Goal: Task Accomplishment & Management: Manage account settings

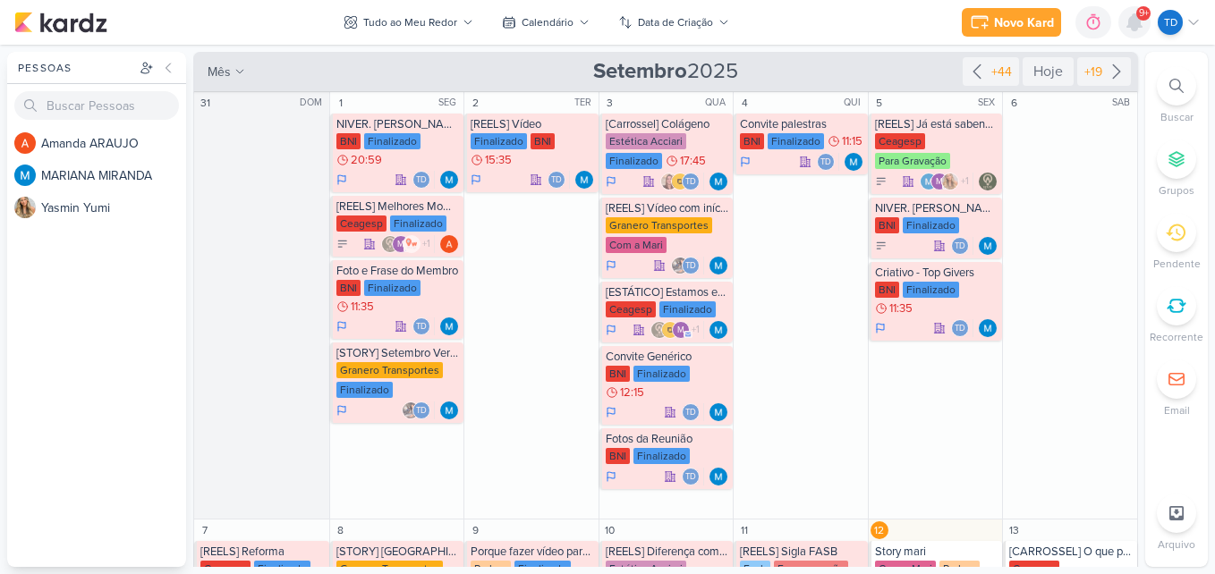
click at [1137, 19] on icon at bounding box center [1134, 22] width 14 height 16
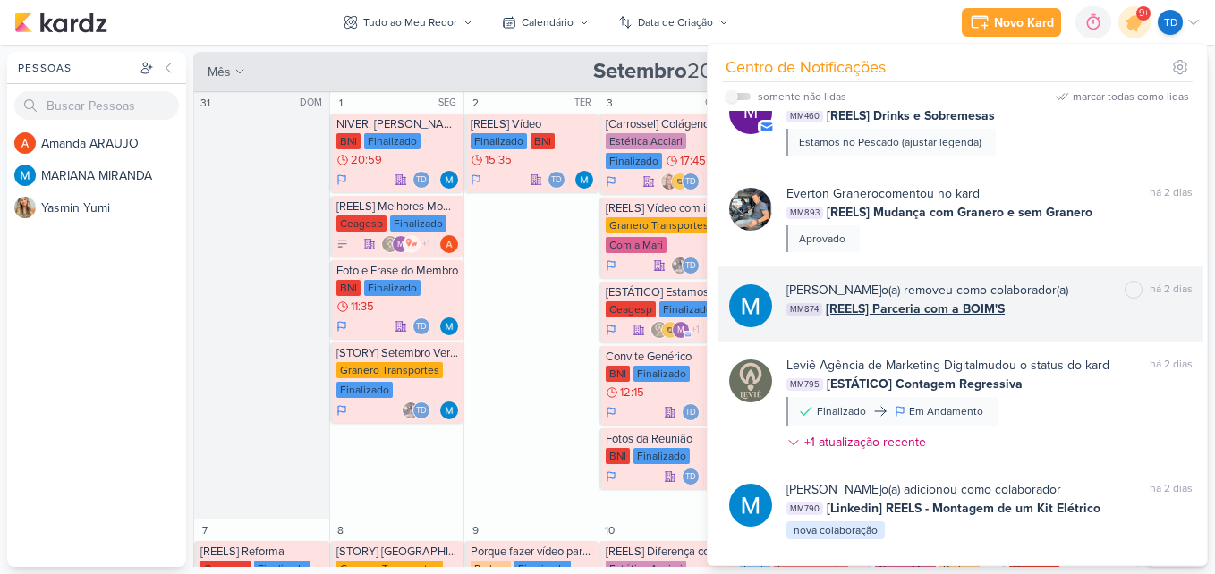
scroll to position [1139, 0]
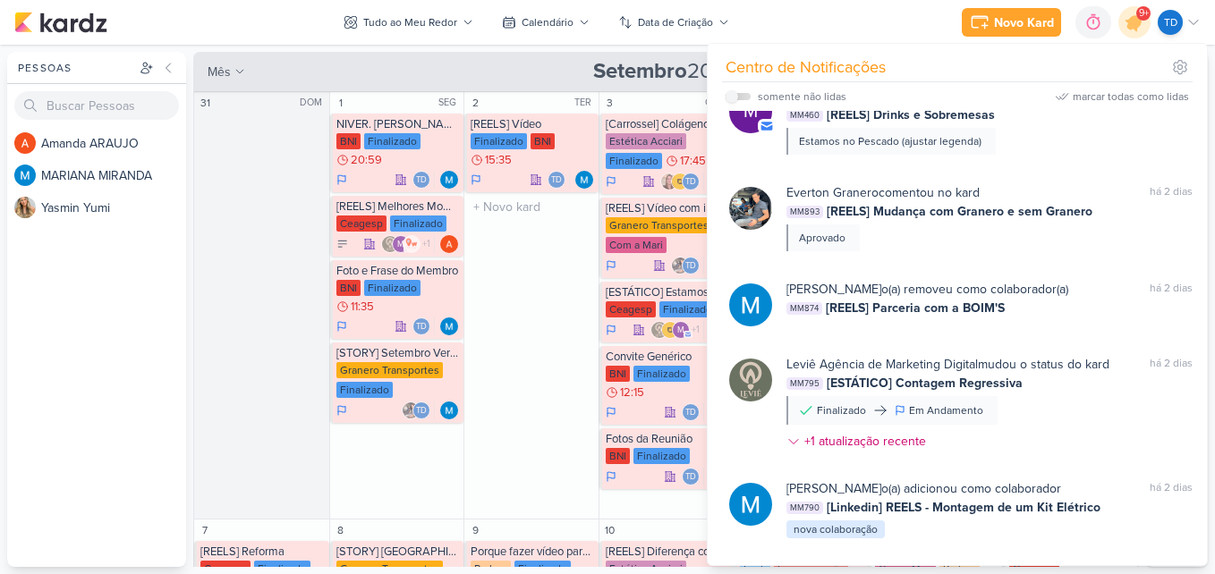
click at [556, 332] on div "2 TER [REELS] Vídeo Finalizado BNI 15:35 Td" at bounding box center [530, 306] width 135 height 428
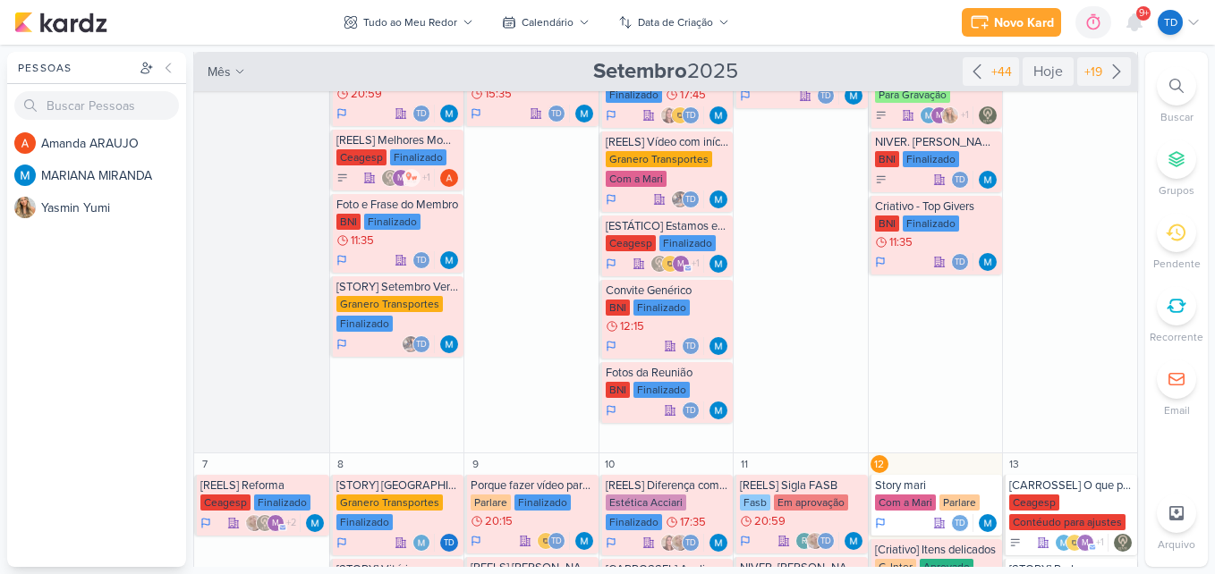
scroll to position [0, 0]
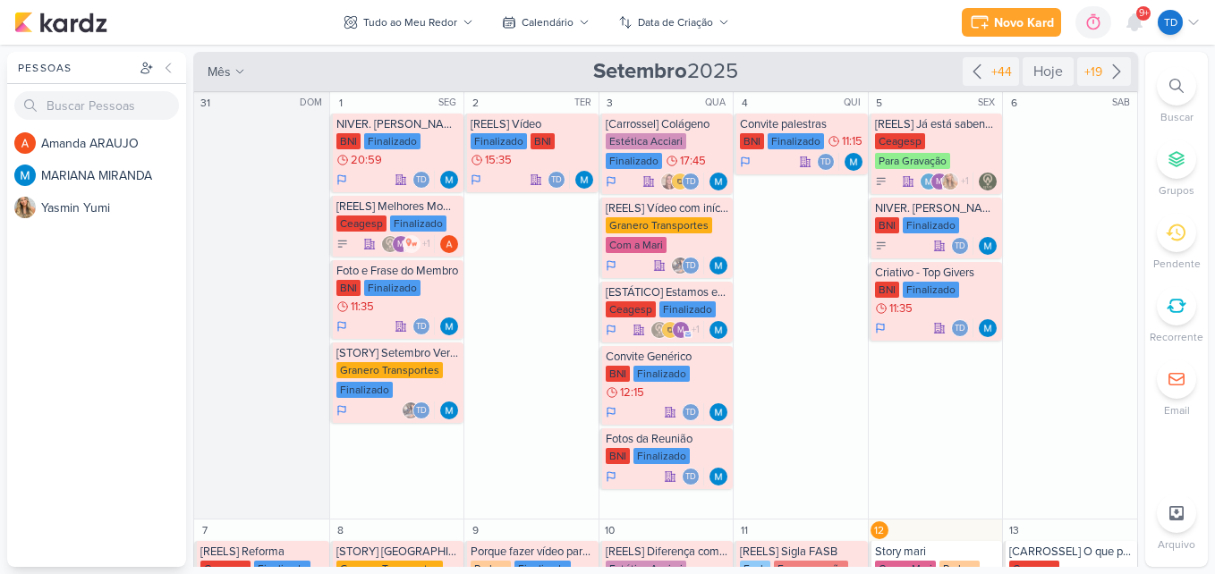
click at [1134, 10] on div at bounding box center [1134, 22] width 32 height 32
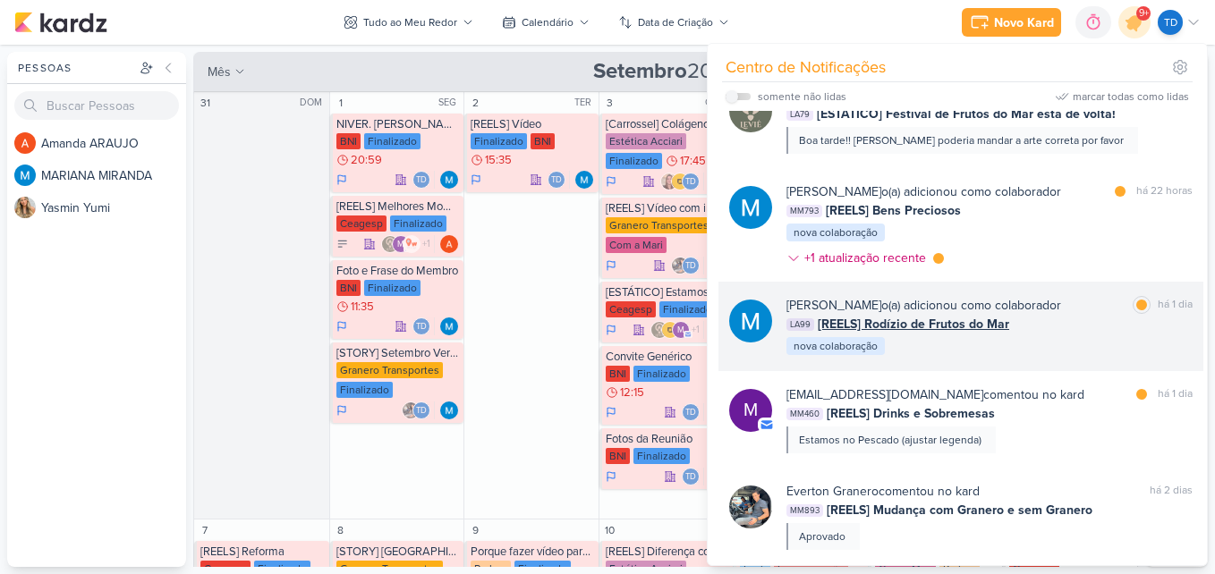
scroll to position [781, 0]
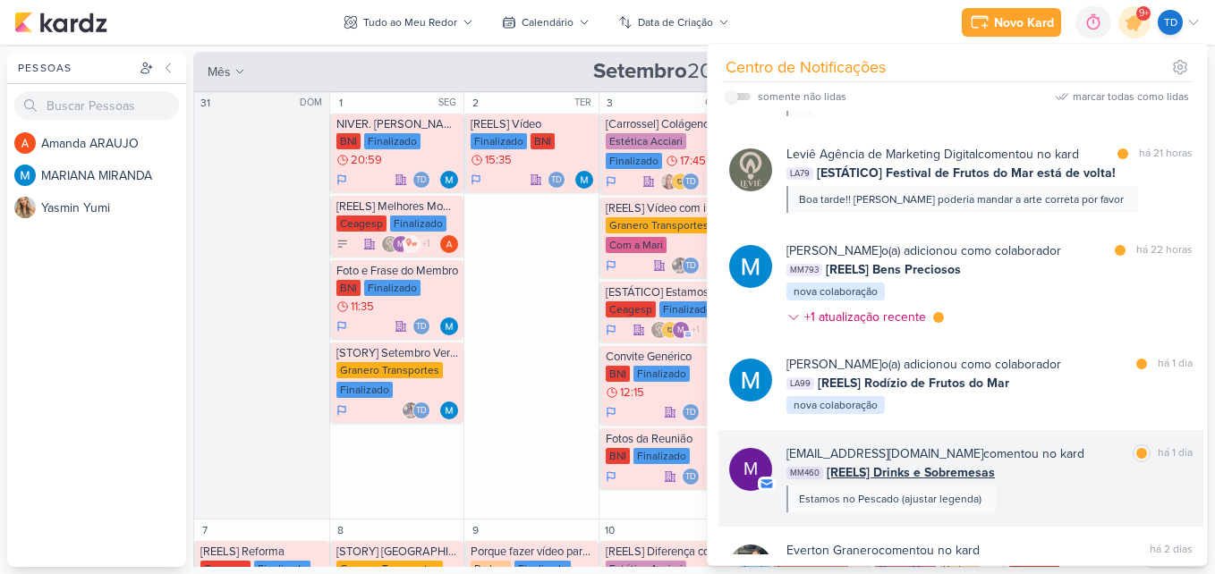
click at [1035, 460] on div "mlegnaioli@gmail.com comentou no kard marcar como lida há 1 dia" at bounding box center [989, 454] width 406 height 19
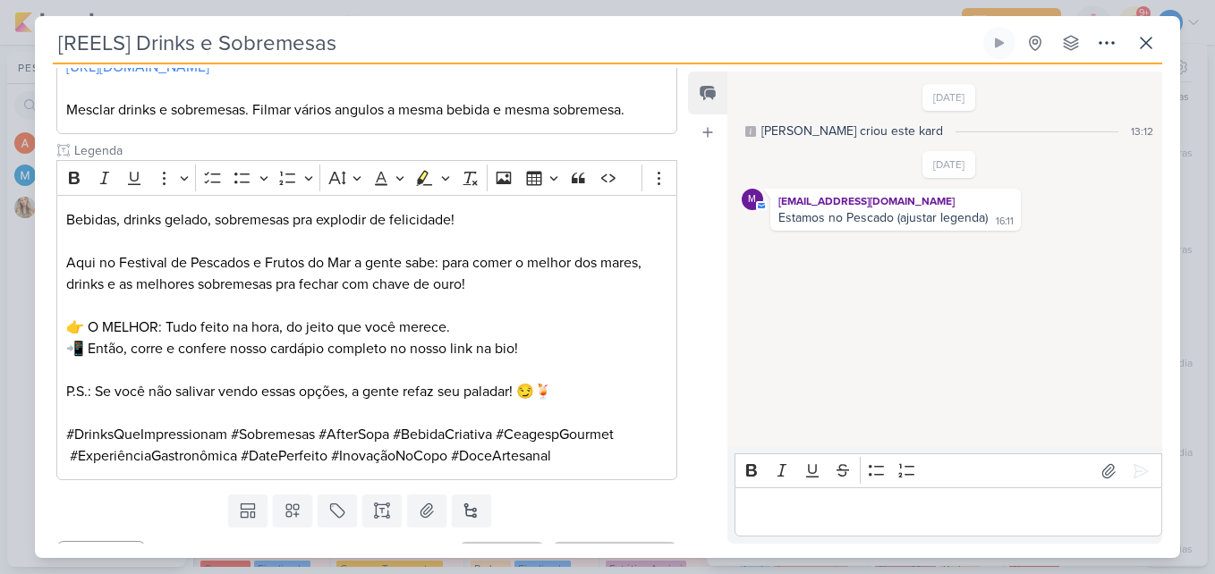
scroll to position [383, 0]
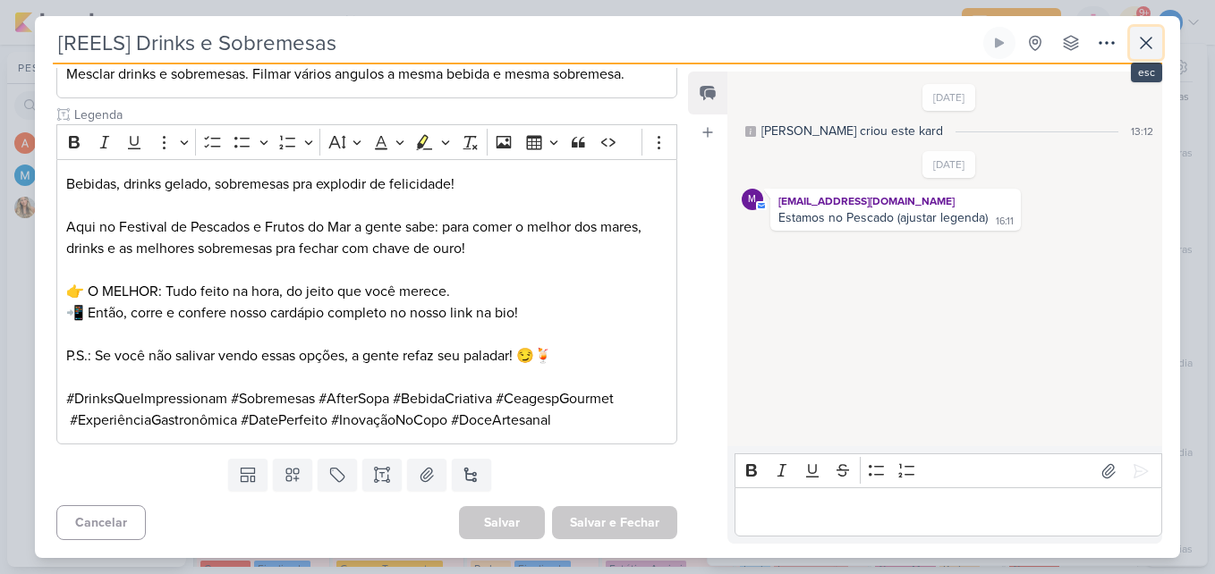
click at [1145, 50] on icon at bounding box center [1145, 42] width 21 height 21
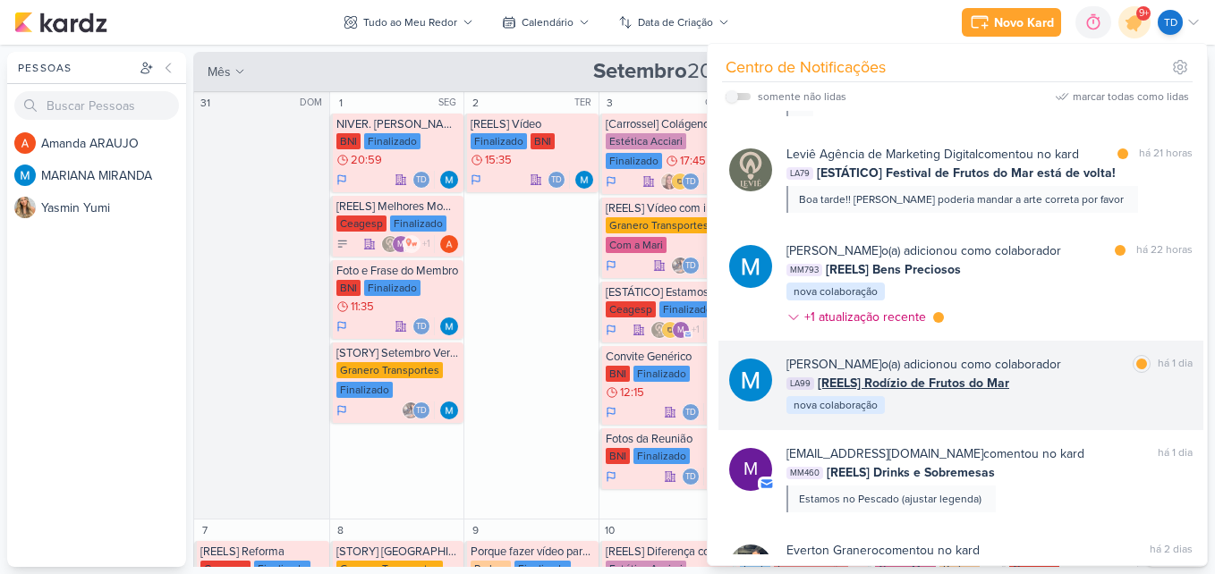
click at [1073, 391] on div "LA99 [REELS] Rodízio de Frutos do Mar" at bounding box center [989, 383] width 406 height 19
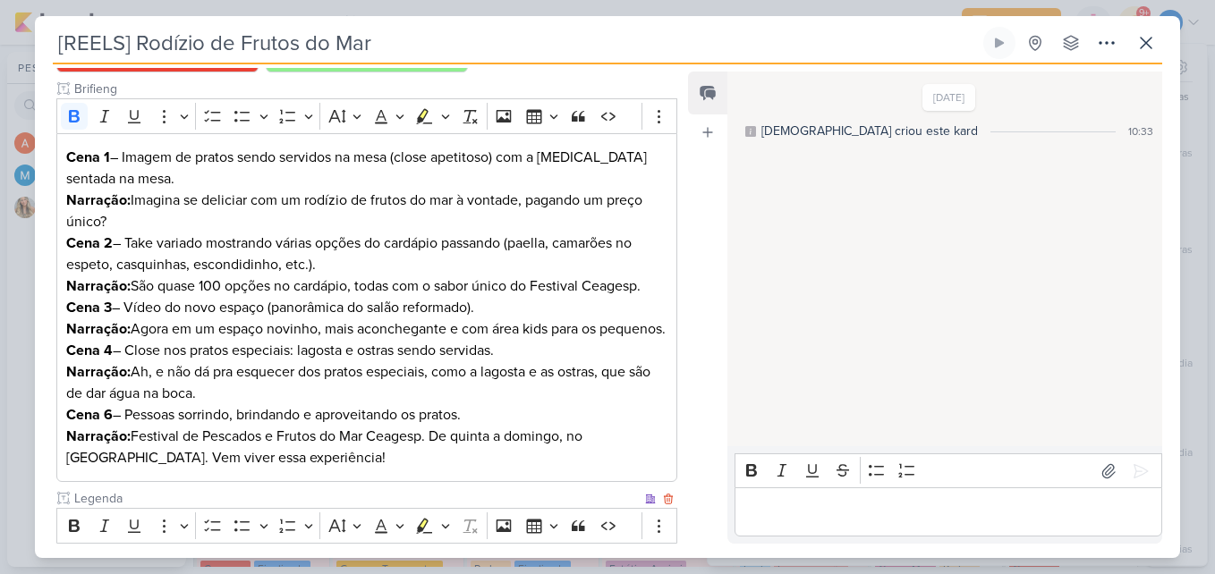
scroll to position [0, 0]
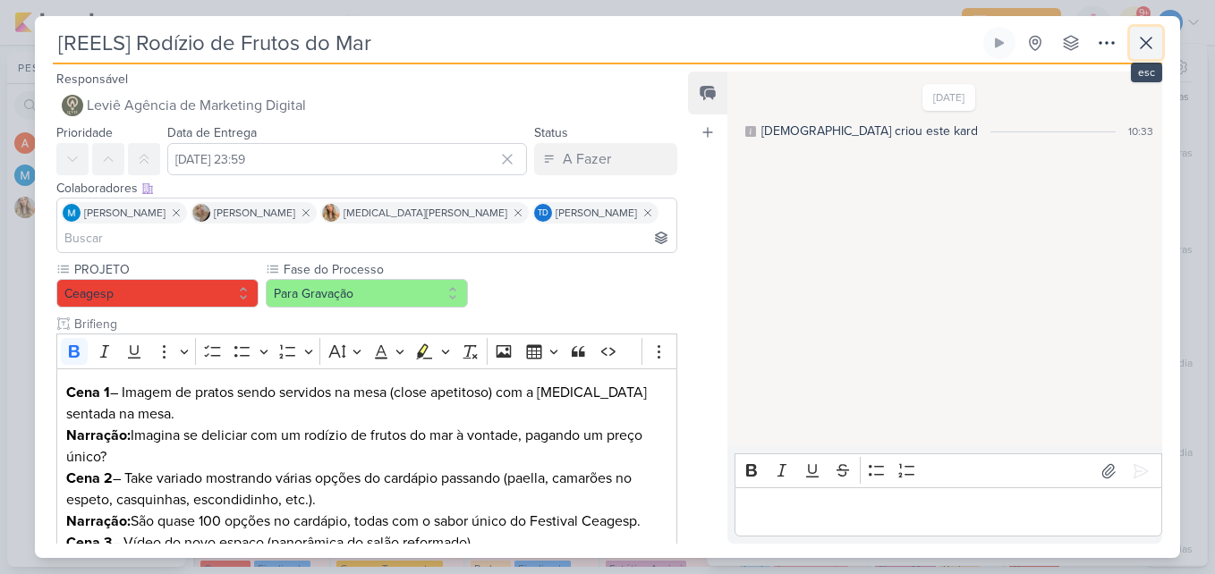
click at [1139, 35] on icon at bounding box center [1145, 42] width 21 height 21
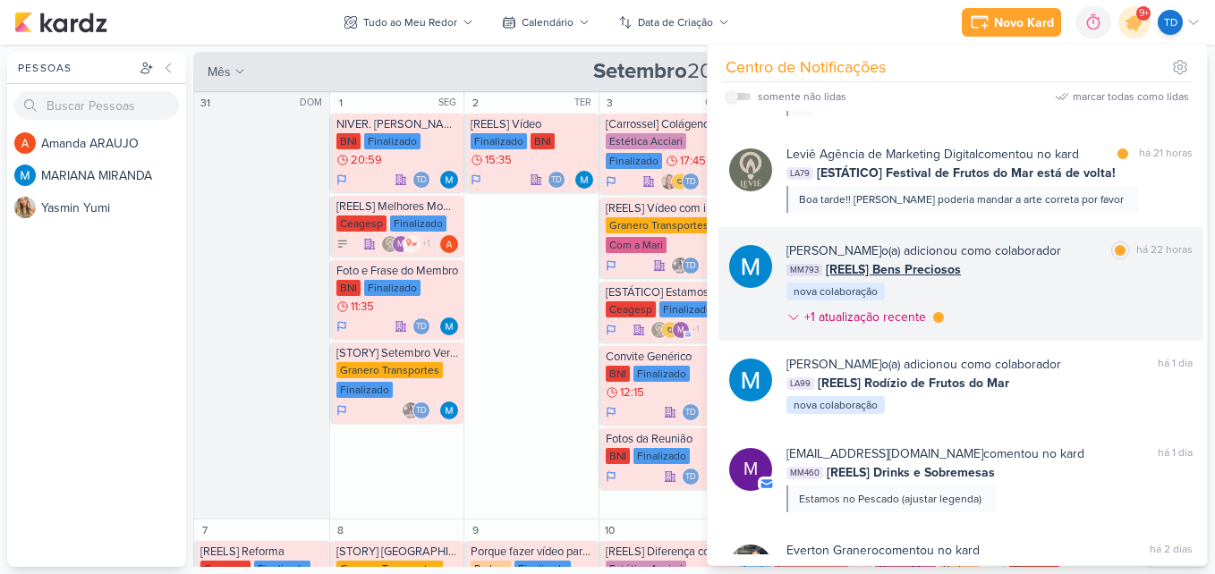
click at [1025, 309] on div "MARIANA MIRANDA o(a) adicionou como colaborador marcar como lida há 22 horas MM…" at bounding box center [989, 288] width 406 height 92
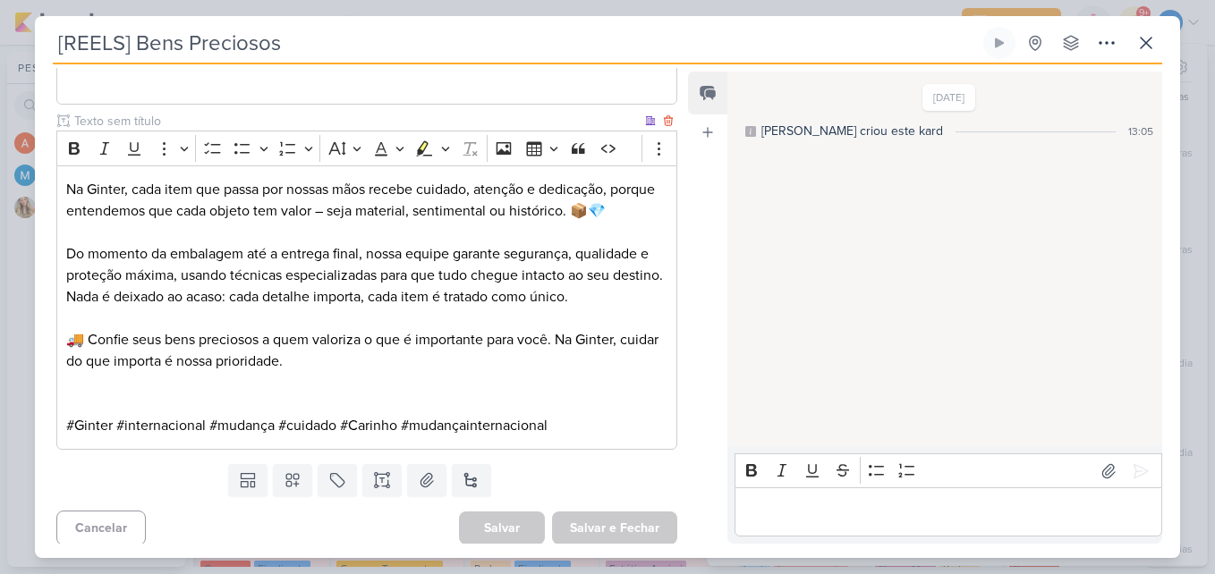
scroll to position [488, 0]
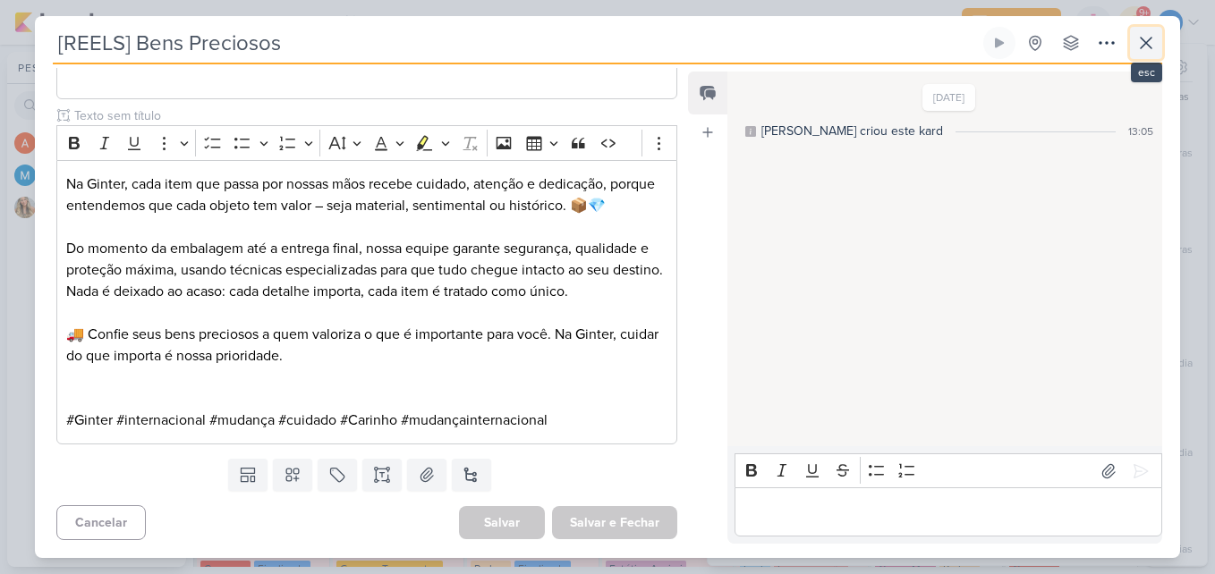
click at [1142, 34] on icon at bounding box center [1145, 42] width 21 height 21
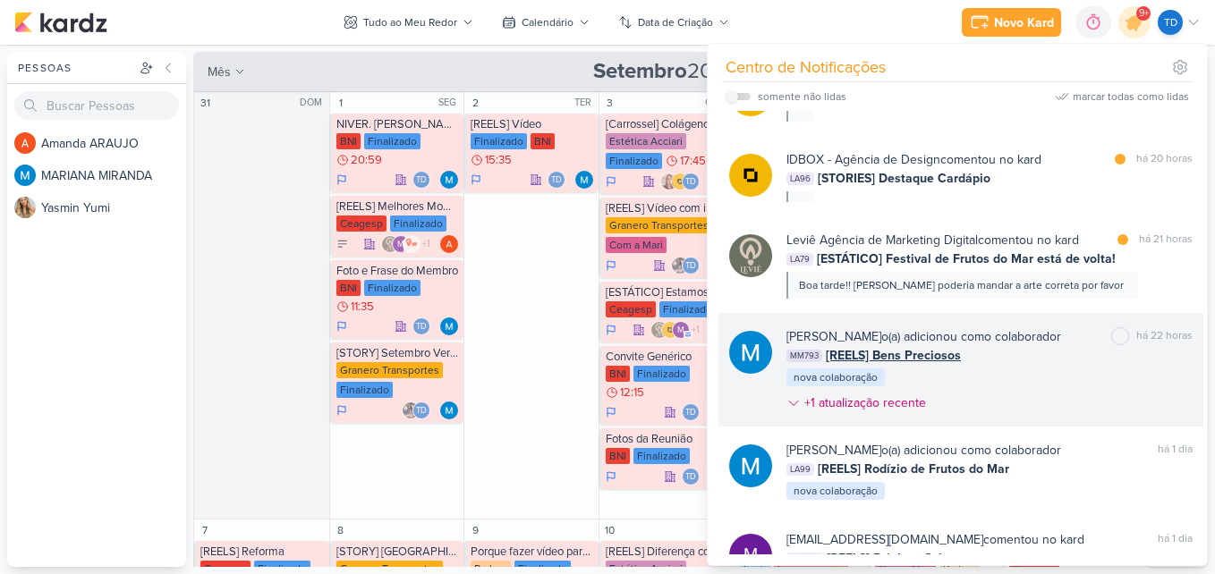
scroll to position [692, 0]
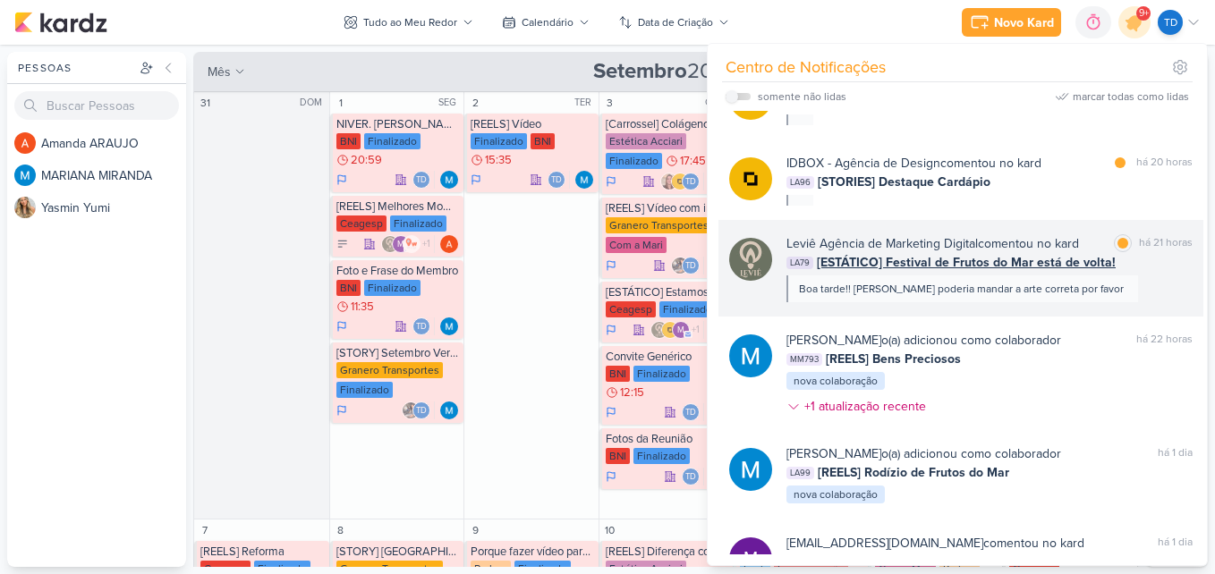
click at [1105, 284] on div "Leviê Agência de Marketing Digital comentou no kard marcar como lida há 21 hora…" at bounding box center [989, 268] width 406 height 68
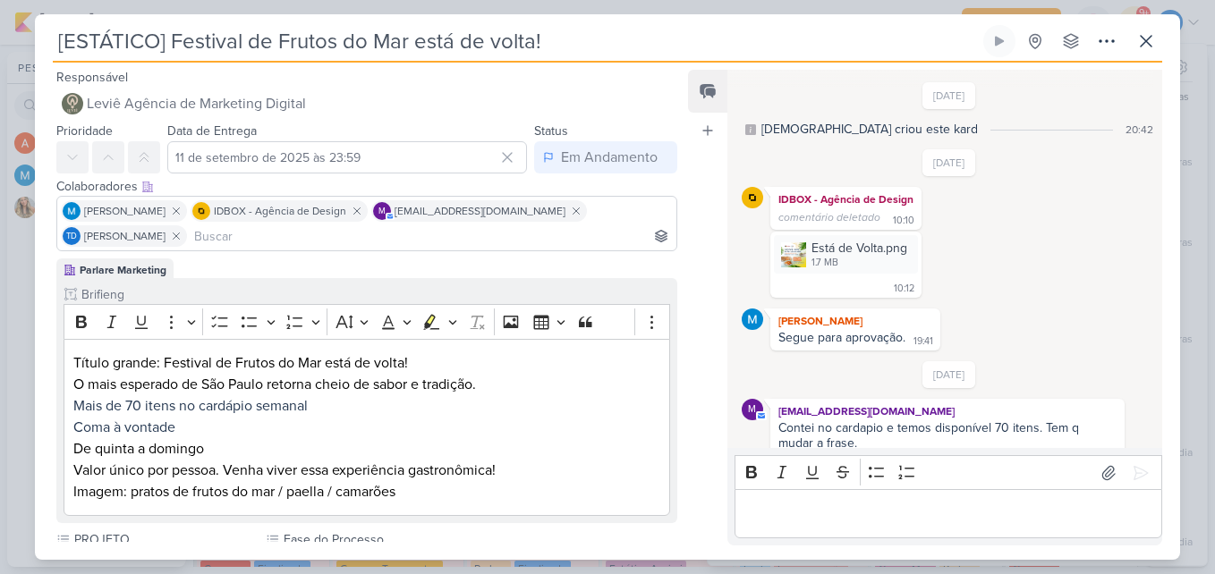
scroll to position [360, 0]
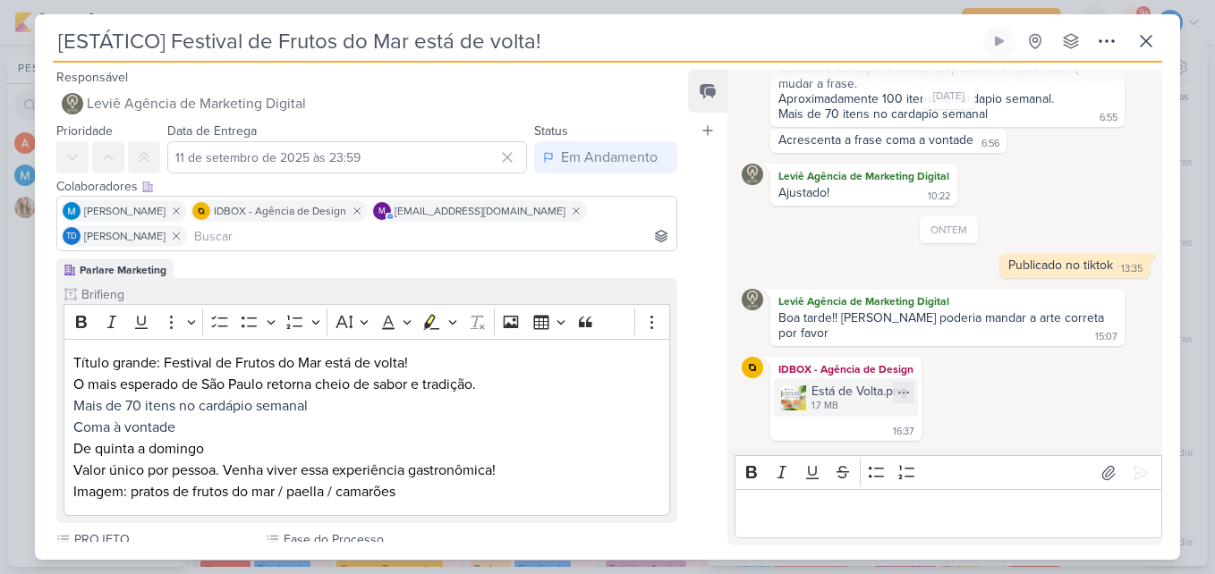
click at [837, 395] on div "Está de Volta.png" at bounding box center [859, 391] width 96 height 19
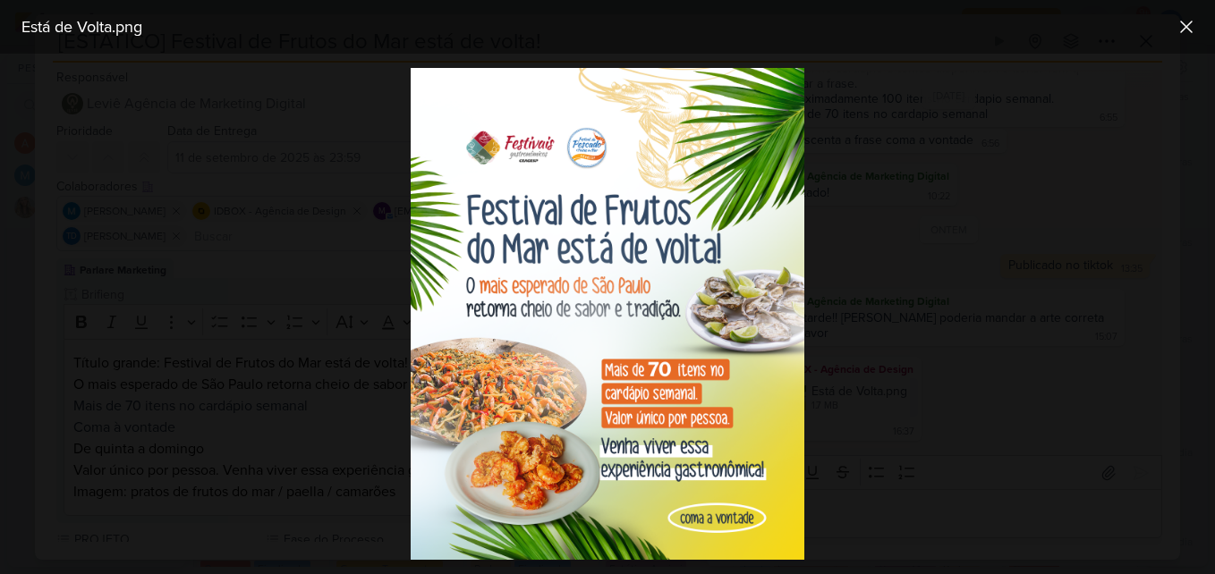
click at [936, 290] on div at bounding box center [607, 314] width 1215 height 521
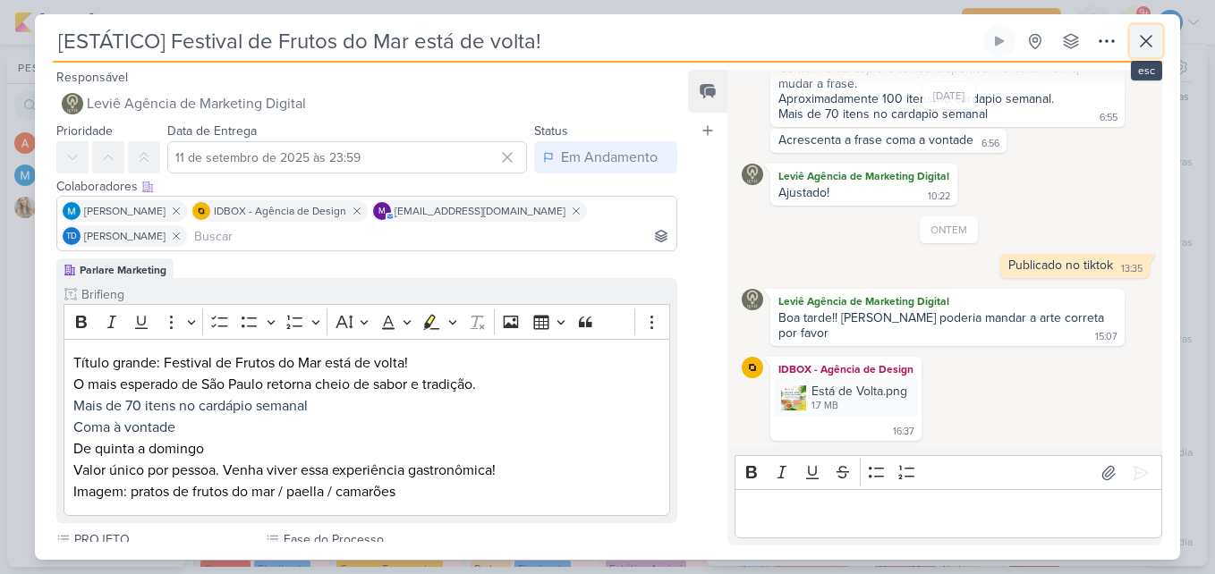
click at [1134, 47] on button at bounding box center [1146, 41] width 32 height 32
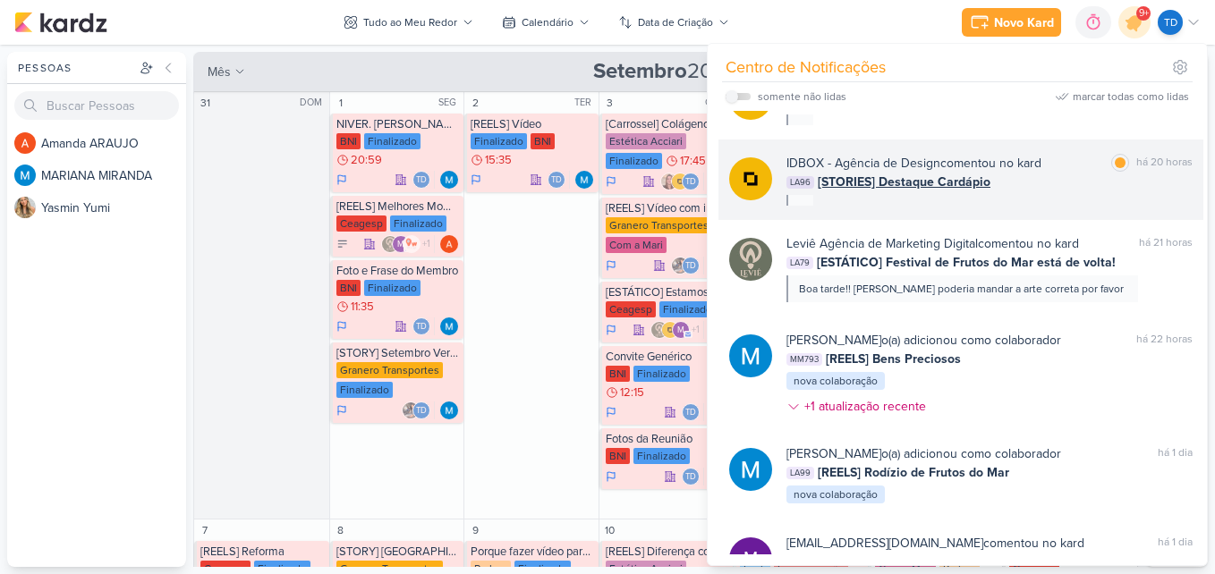
click at [1010, 200] on div "IDBOX - Agência de Design comentou no kard marcar como lida há 20 horas LA96 [S…" at bounding box center [989, 180] width 406 height 52
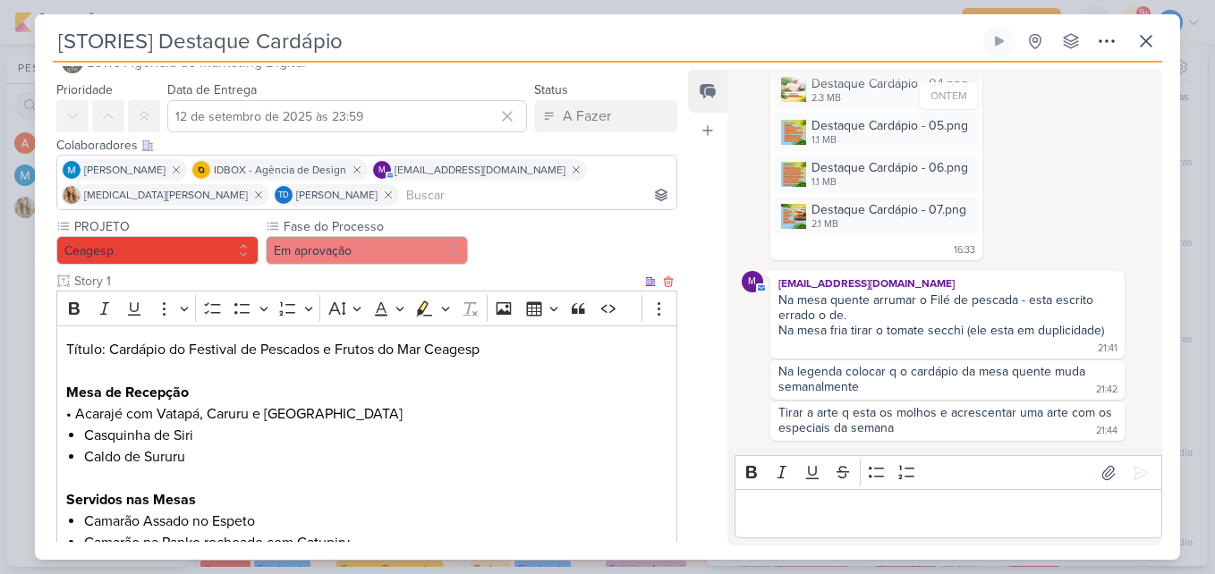
scroll to position [0, 0]
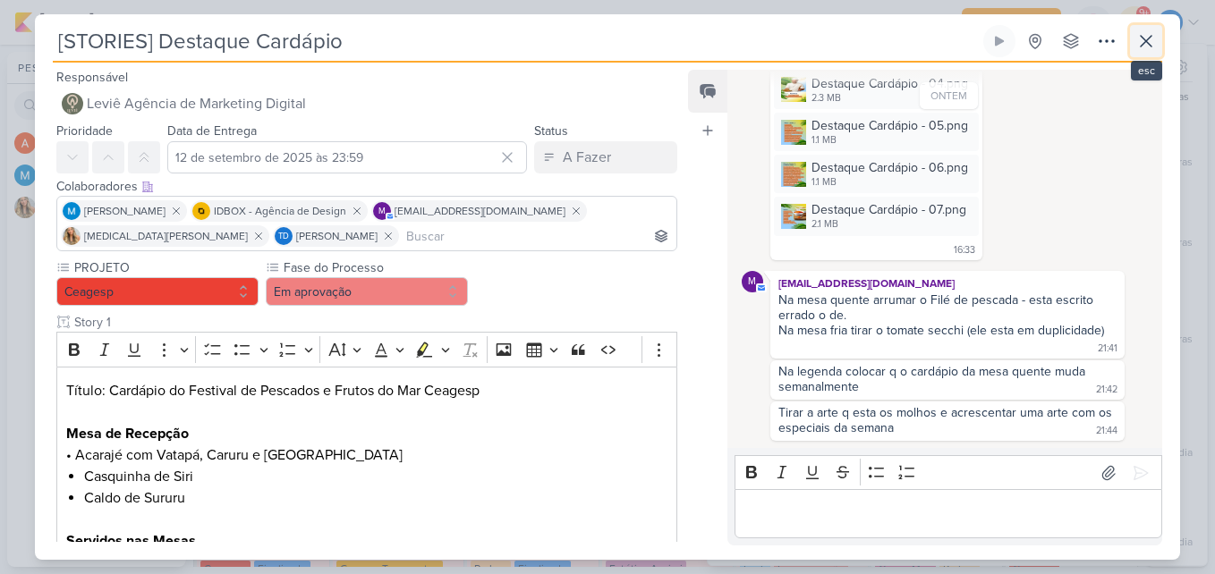
click at [1150, 42] on icon at bounding box center [1145, 40] width 21 height 21
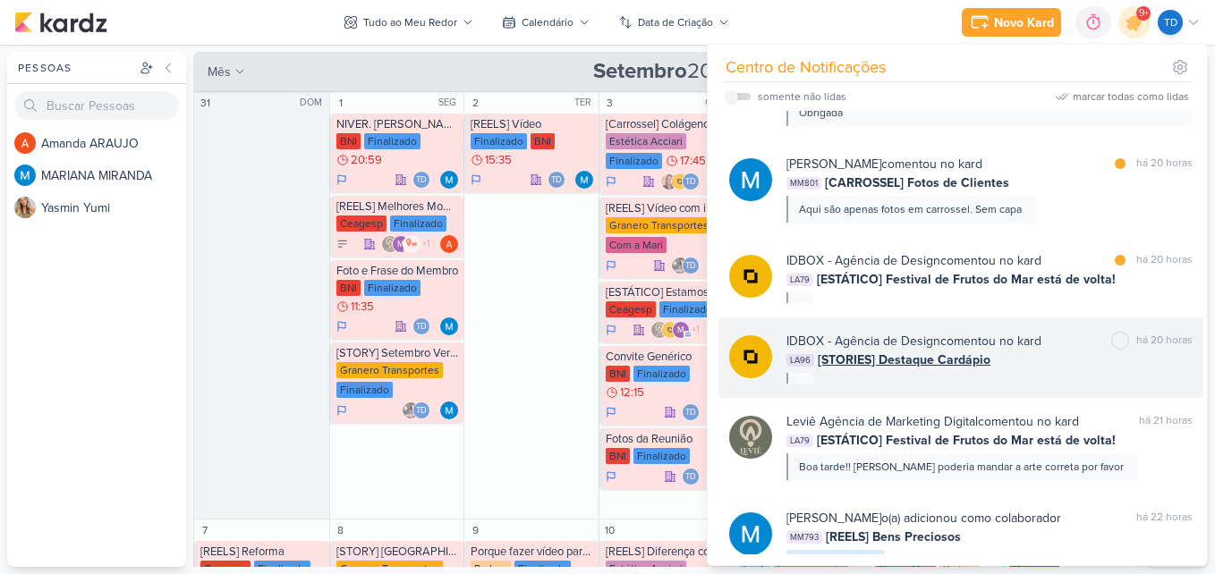
scroll to position [513, 0]
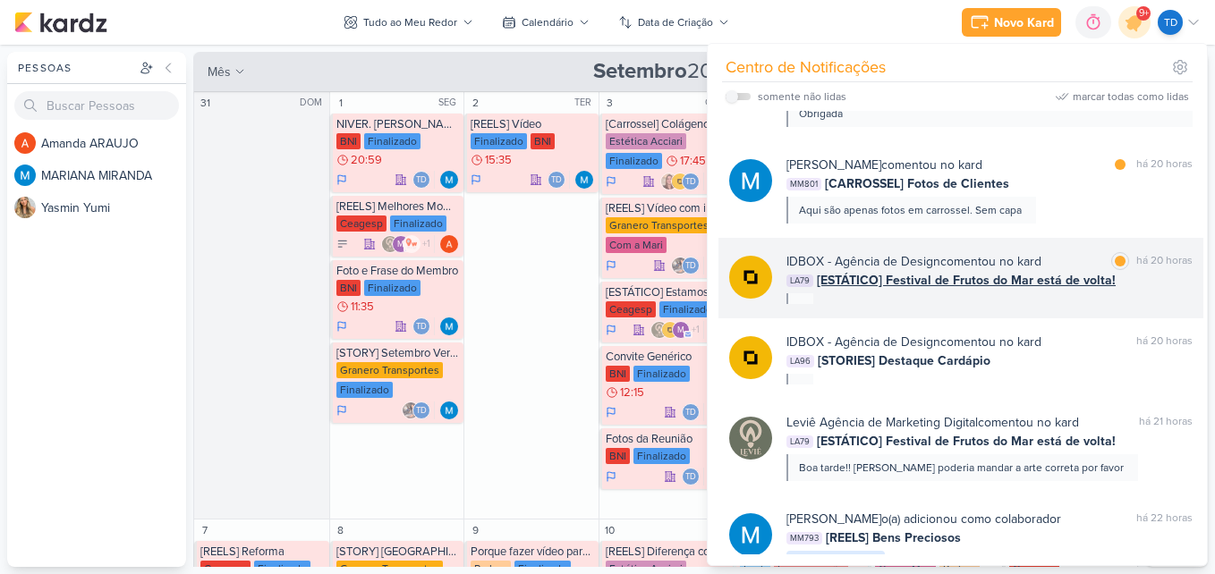
click at [1056, 311] on div "IDBOX - Agência de Design comentou no kard marcar como lida há 20 horas LA79 [E…" at bounding box center [960, 278] width 485 height 81
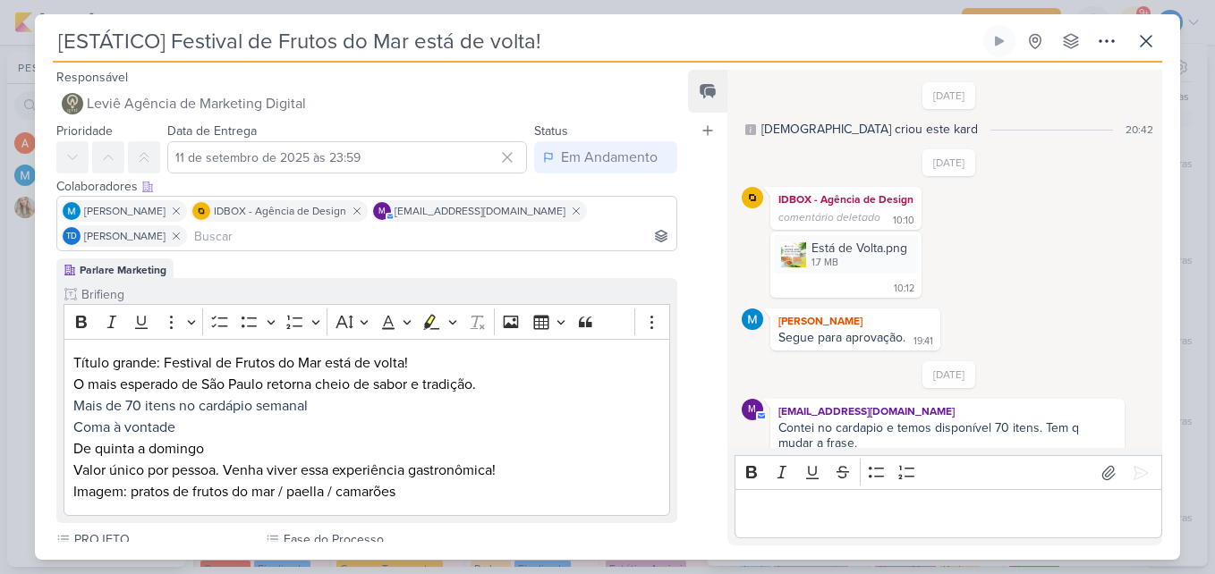
scroll to position [360, 0]
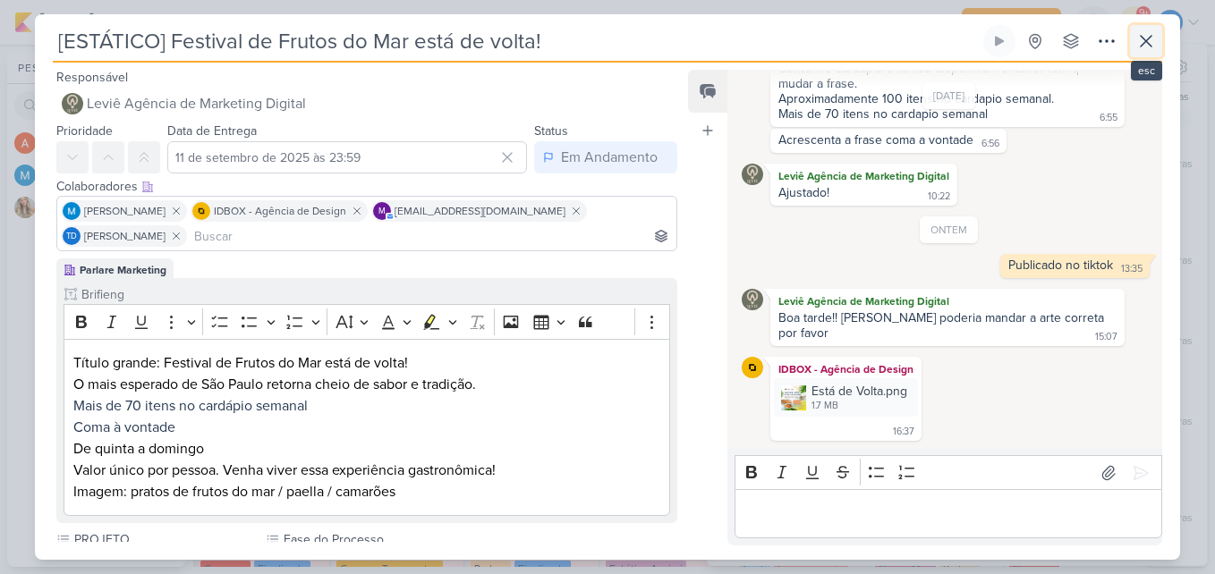
click at [1154, 53] on button at bounding box center [1146, 41] width 32 height 32
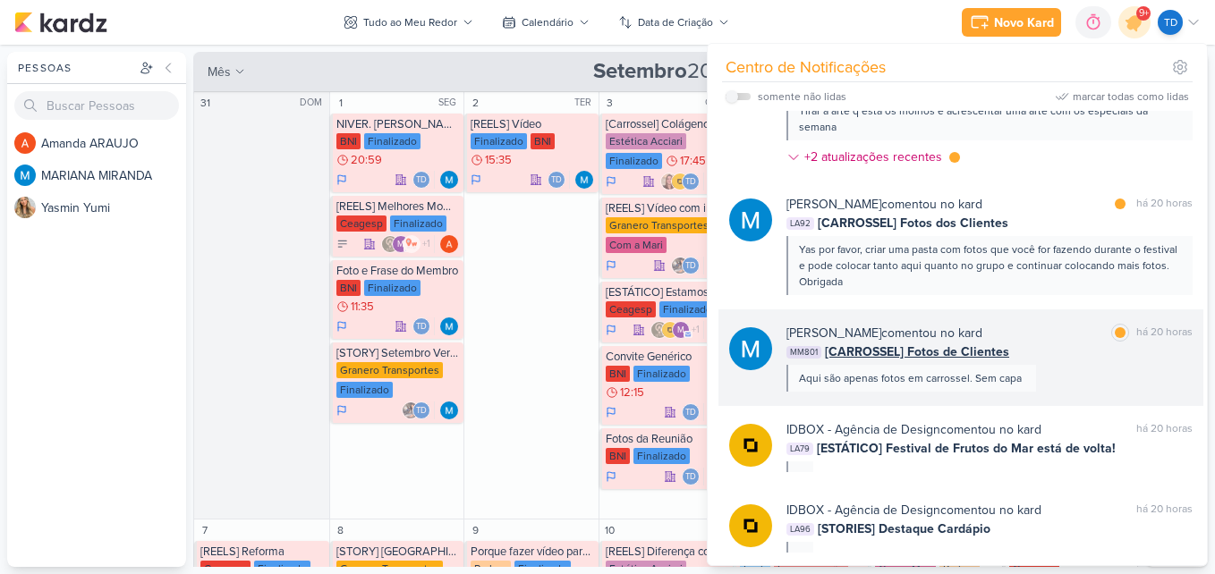
scroll to position [334, 0]
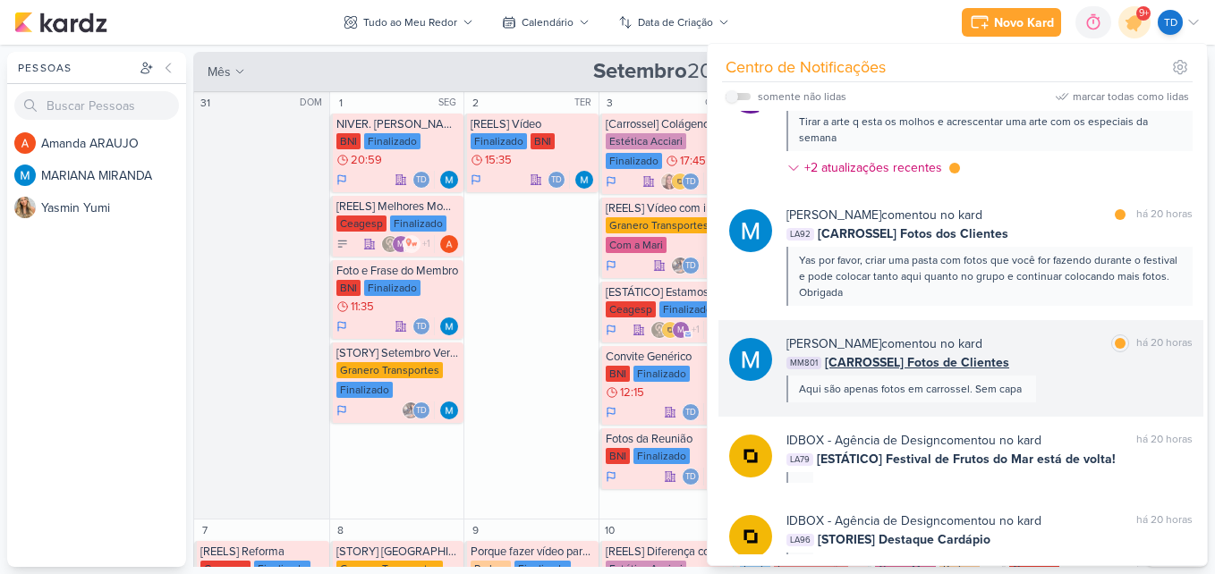
click at [1061, 386] on div "MARIANA MIRANDA comentou no kard marcar como lida há 20 horas MM801 [CARROSSEL]…" at bounding box center [989, 369] width 406 height 68
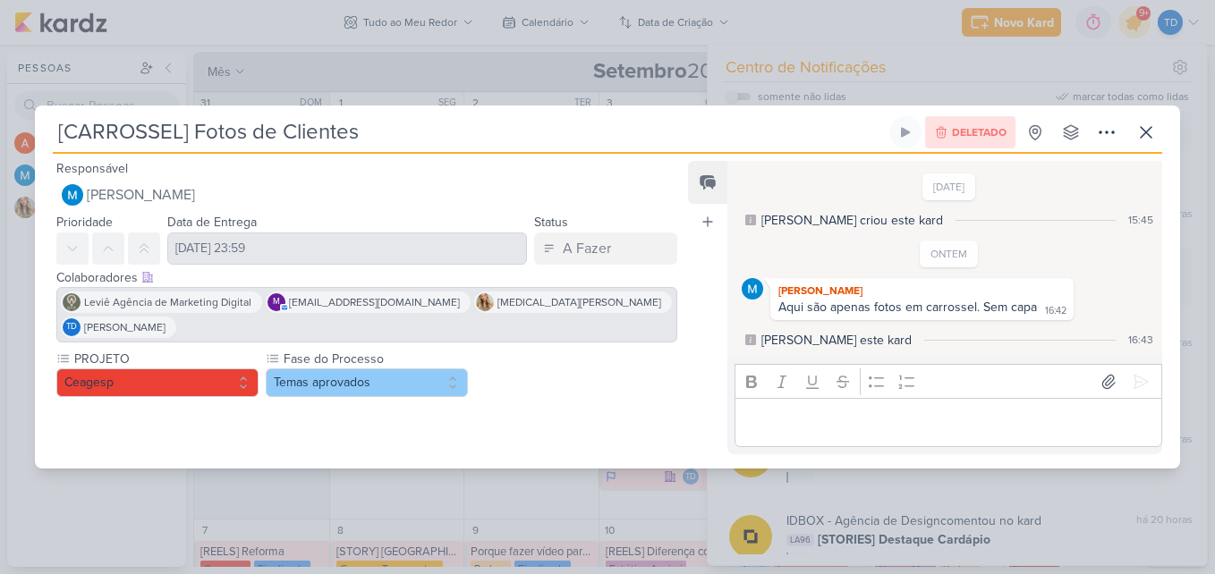
click at [872, 420] on p "Editor editing area: main" at bounding box center [947, 422] width 409 height 21
click at [545, 404] on div at bounding box center [360, 423] width 650 height 39
click at [1149, 133] on icon at bounding box center [1145, 132] width 21 height 21
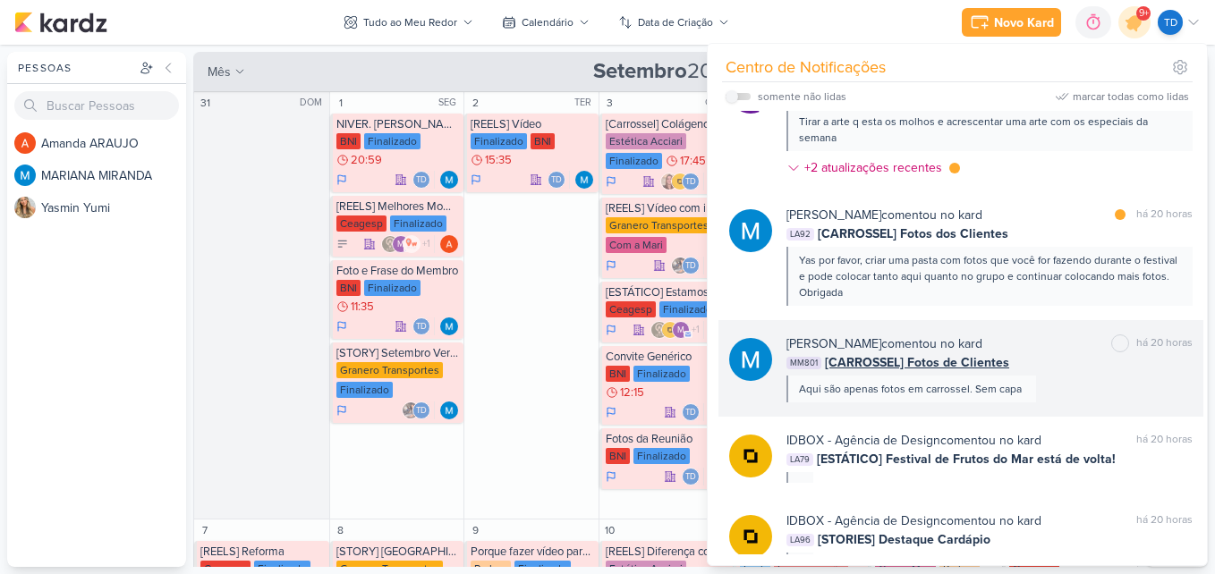
scroll to position [244, 0]
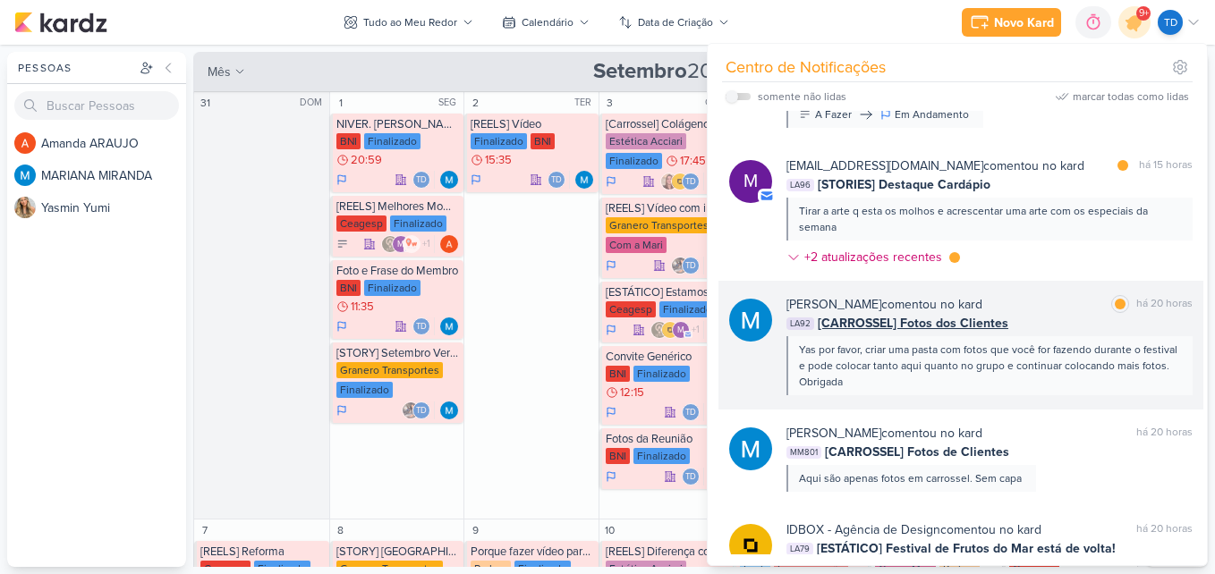
click at [1025, 312] on div "MARIANA MIRANDA comentou no kard marcar como lida há 20 horas" at bounding box center [989, 304] width 406 height 19
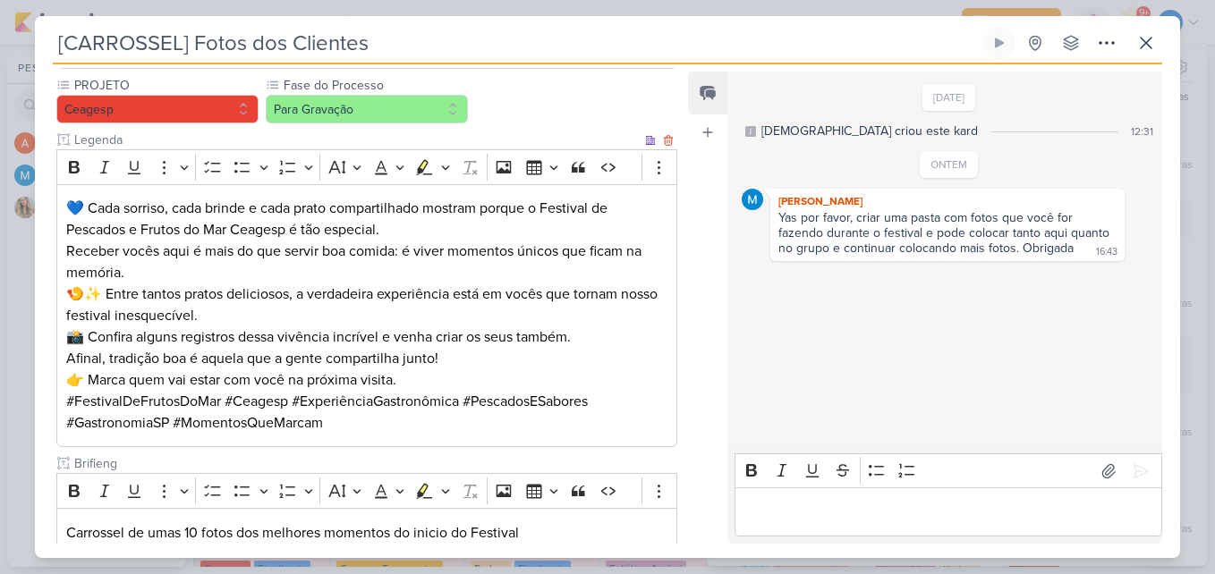
scroll to position [272, 0]
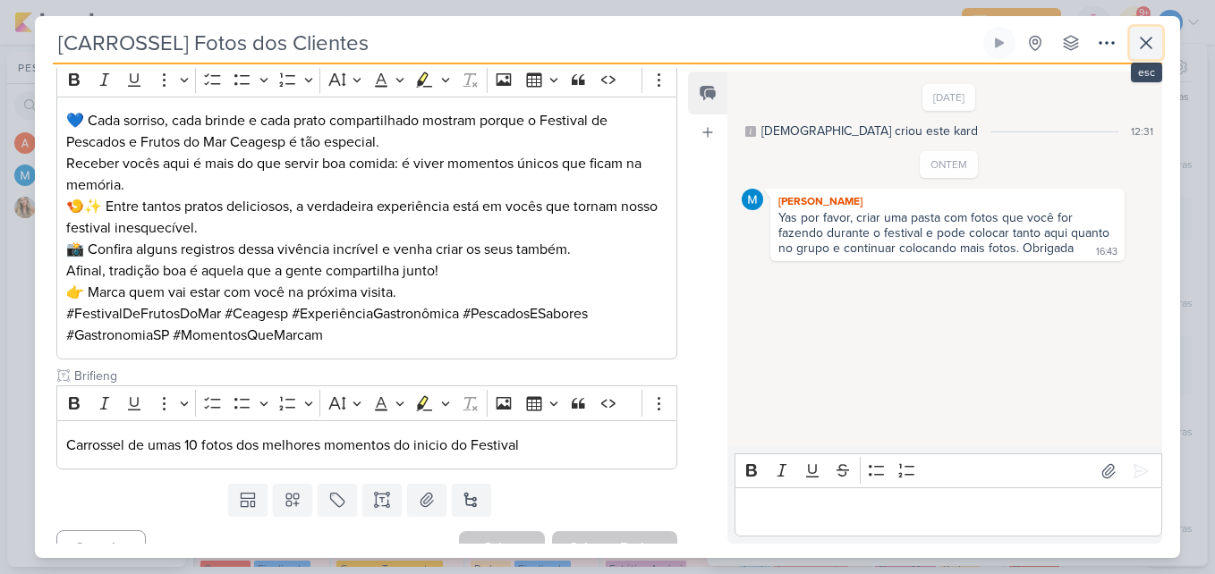
click at [1152, 53] on icon at bounding box center [1145, 42] width 21 height 21
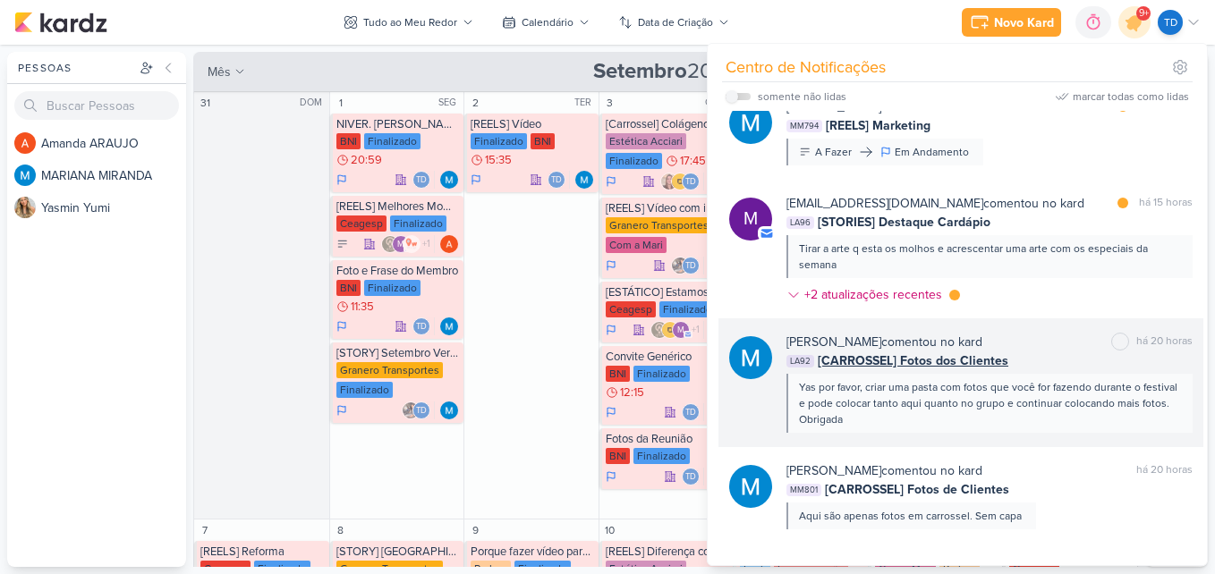
scroll to position [155, 0]
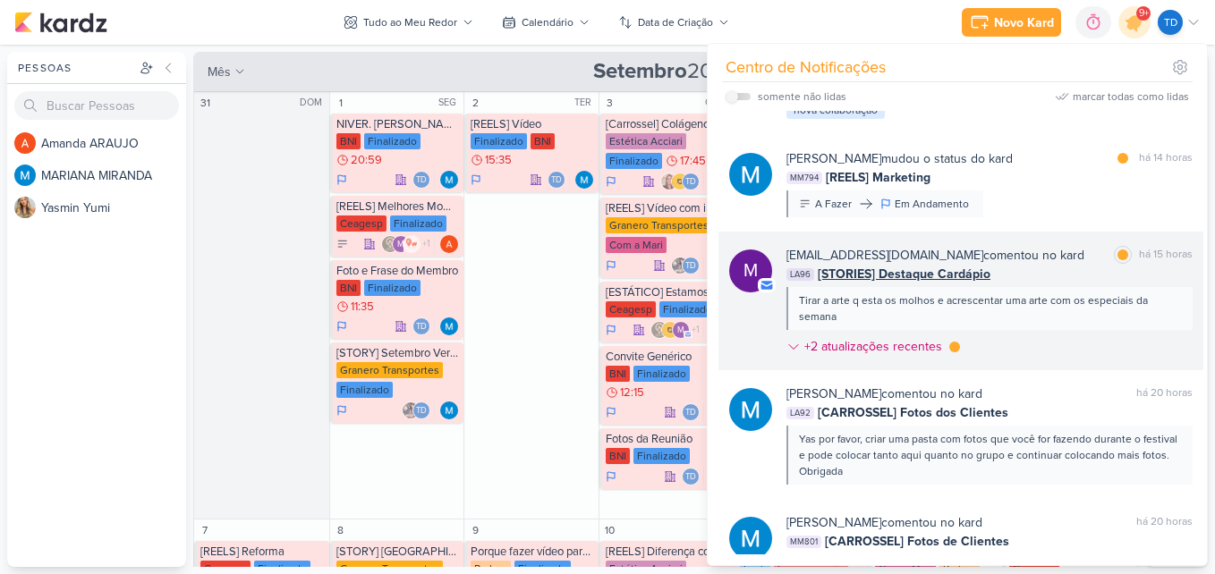
click at [1045, 269] on div "LA96 [STORIES] Destaque Cardápio" at bounding box center [989, 274] width 406 height 19
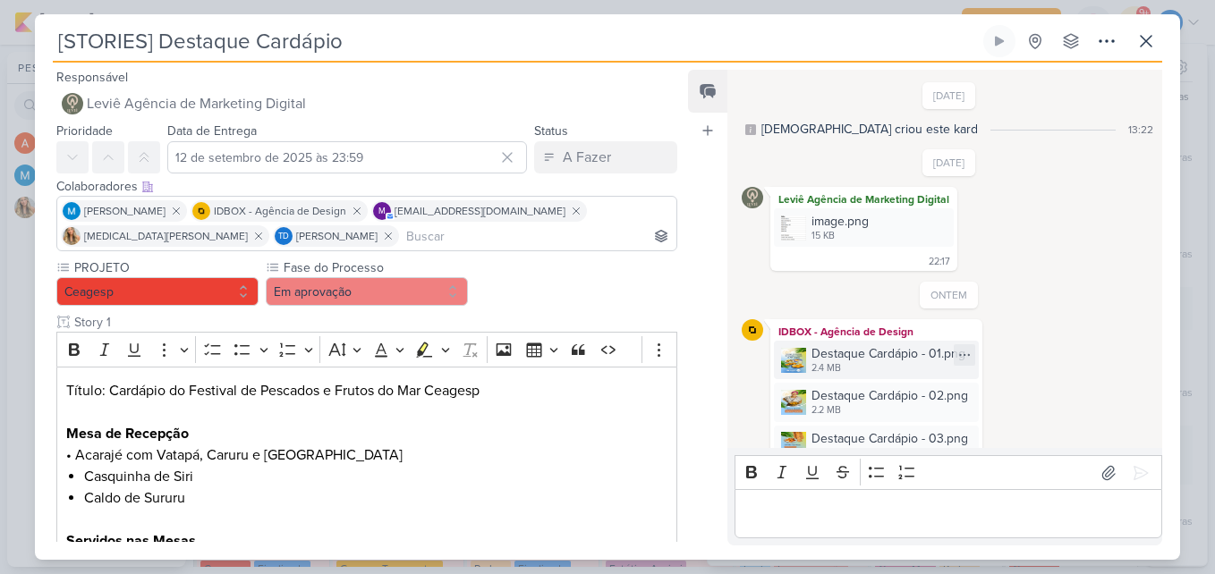
scroll to position [397, 0]
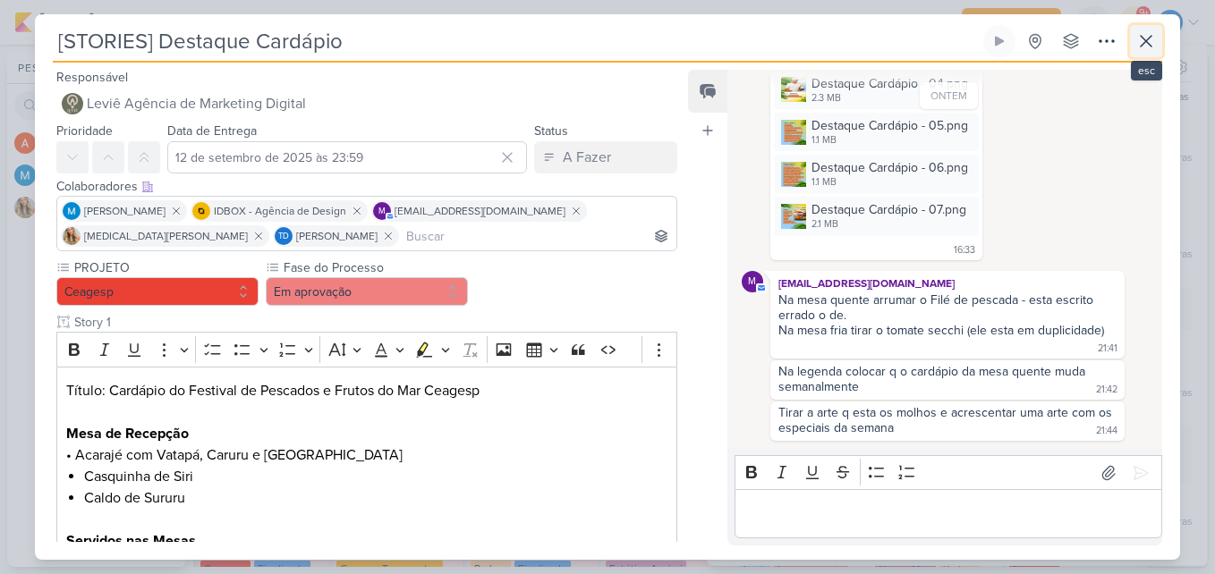
click at [1147, 49] on icon at bounding box center [1145, 40] width 21 height 21
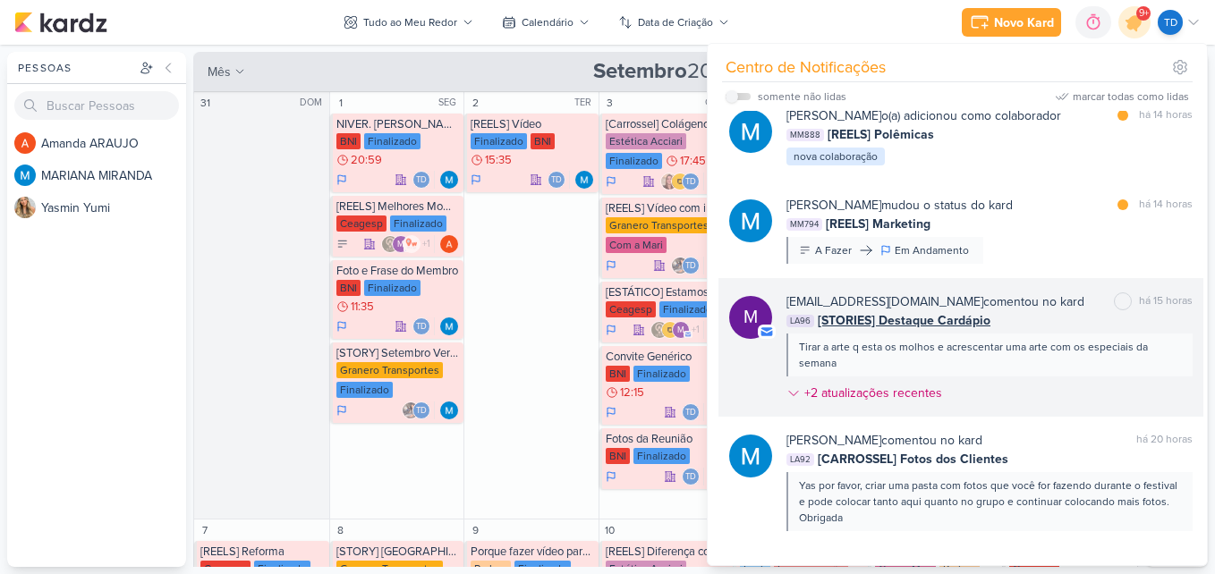
scroll to position [0, 0]
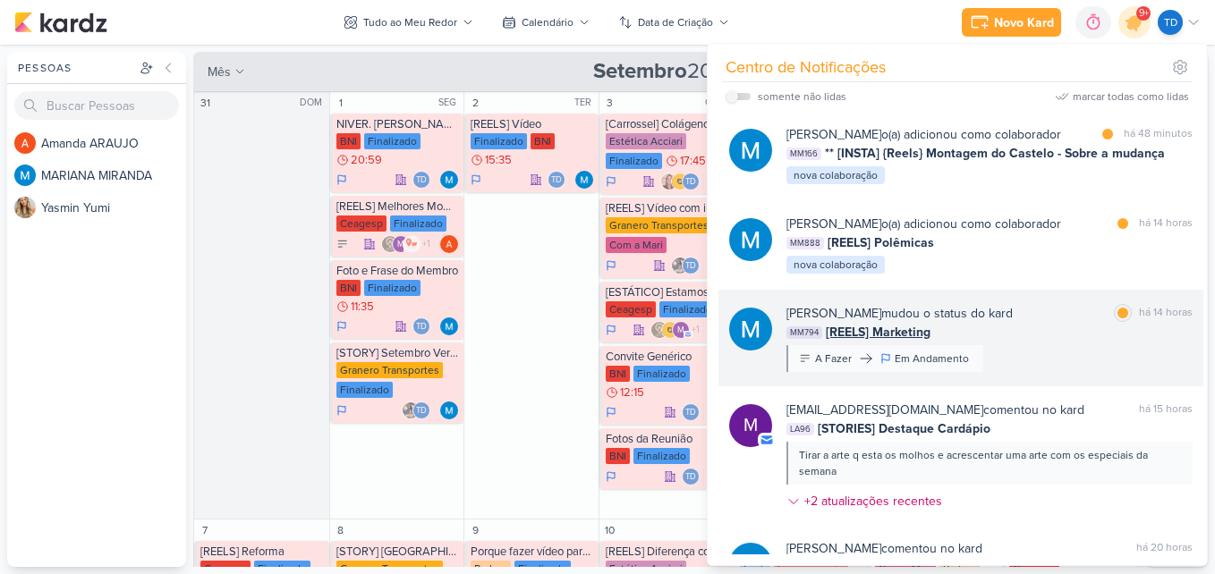
click at [1041, 318] on div "MARIANA MIRANDA mudou o status do kard marcar como lida há 14 horas" at bounding box center [989, 313] width 406 height 19
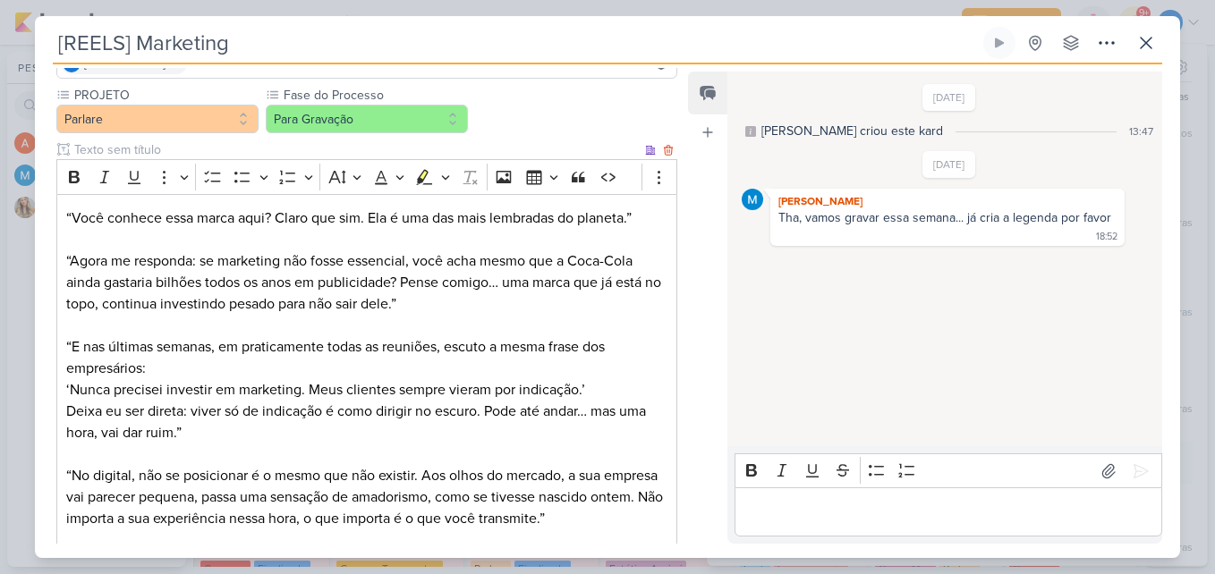
scroll to position [147, 0]
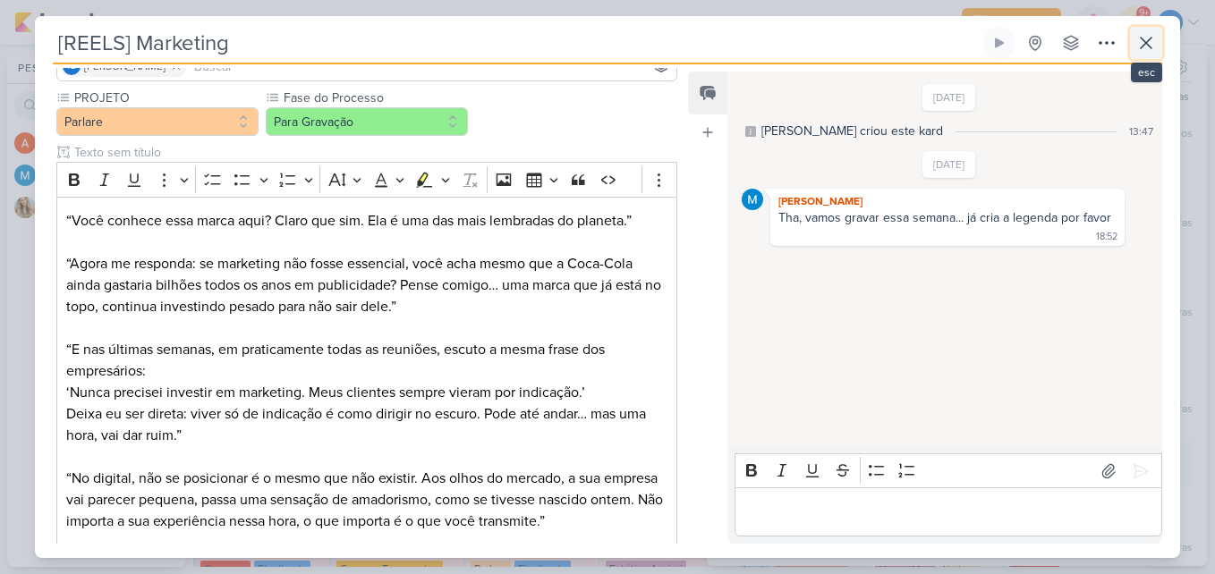
click at [1136, 52] on icon at bounding box center [1145, 42] width 21 height 21
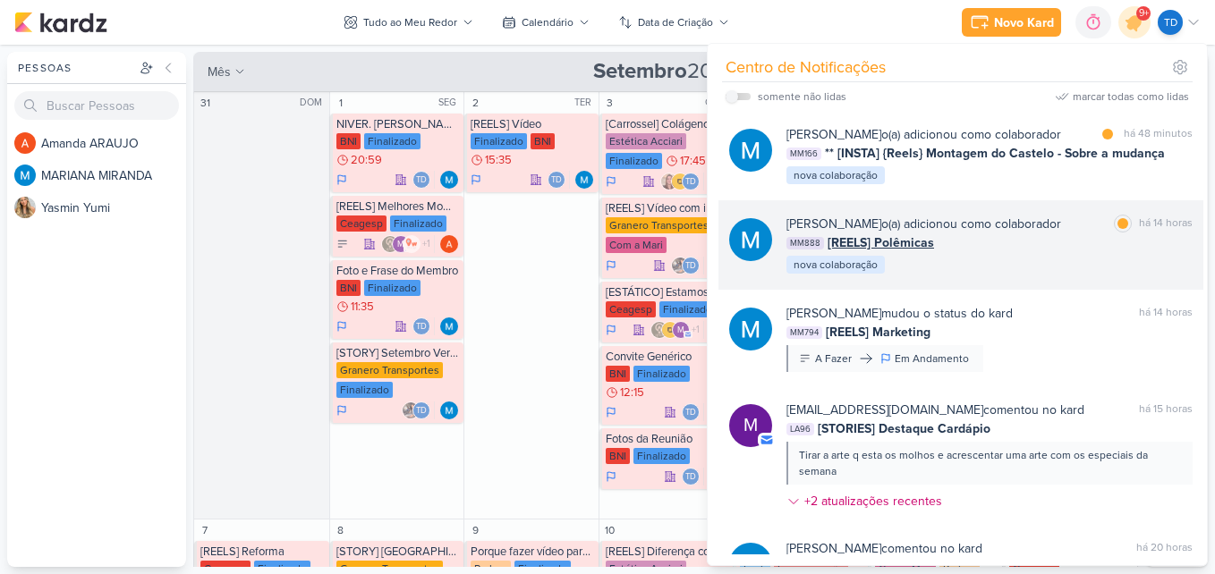
click at [1038, 249] on div "MM888 [REELS] Polêmicas" at bounding box center [989, 243] width 406 height 19
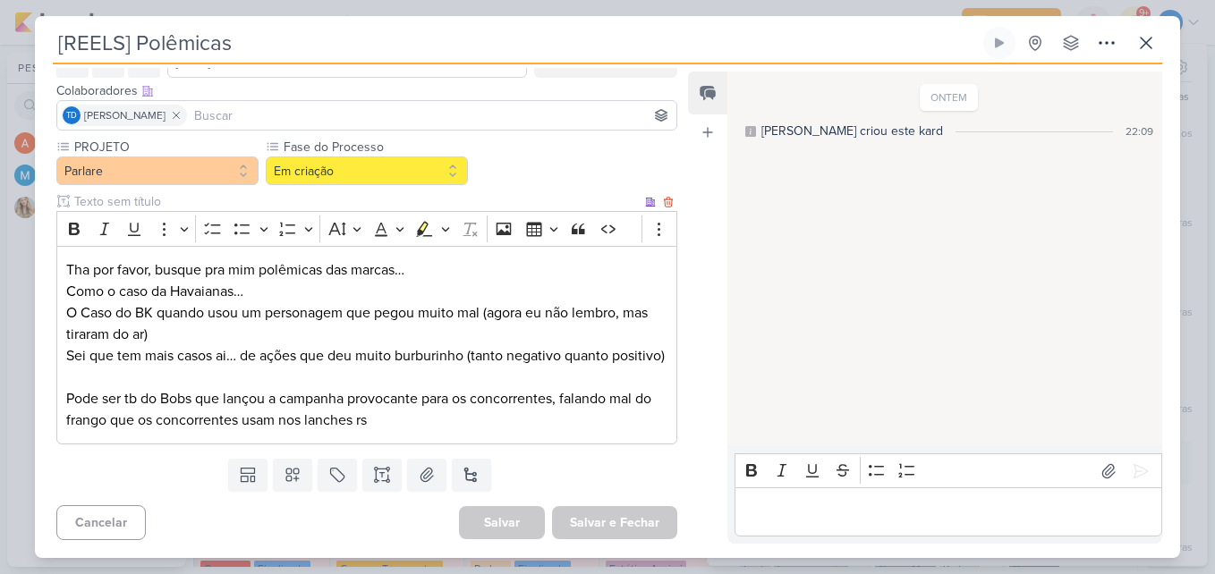
scroll to position [119, 0]
click at [1149, 38] on icon at bounding box center [1145, 42] width 21 height 21
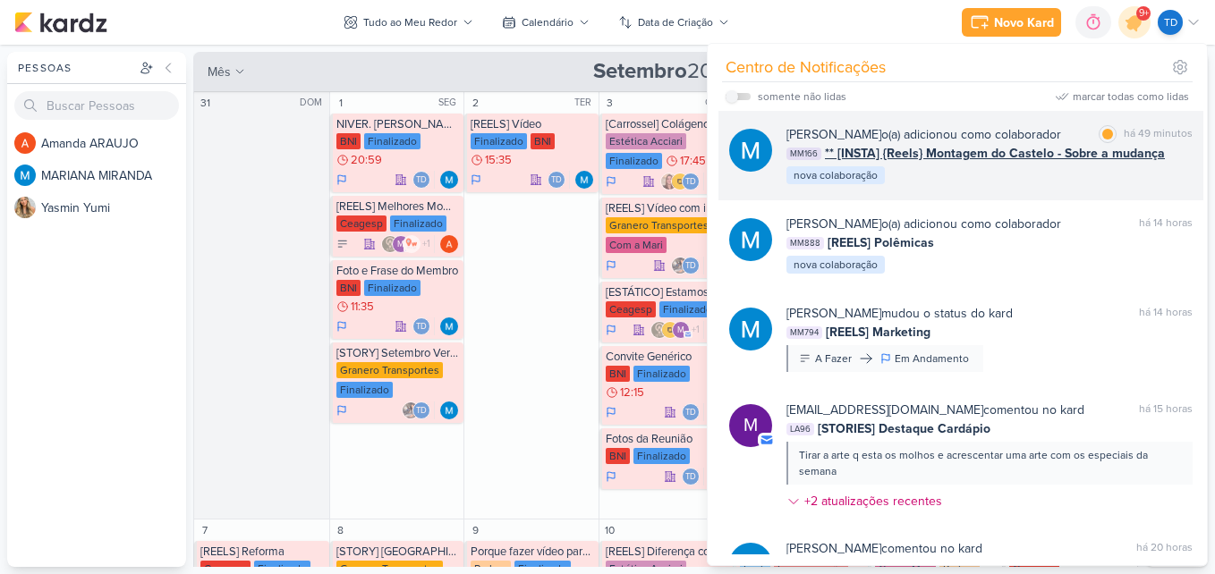
click at [983, 166] on div "MARIANA MIRANDA o(a) adicionou como colaborador marcar como lida há 49 minutos …" at bounding box center [989, 155] width 406 height 61
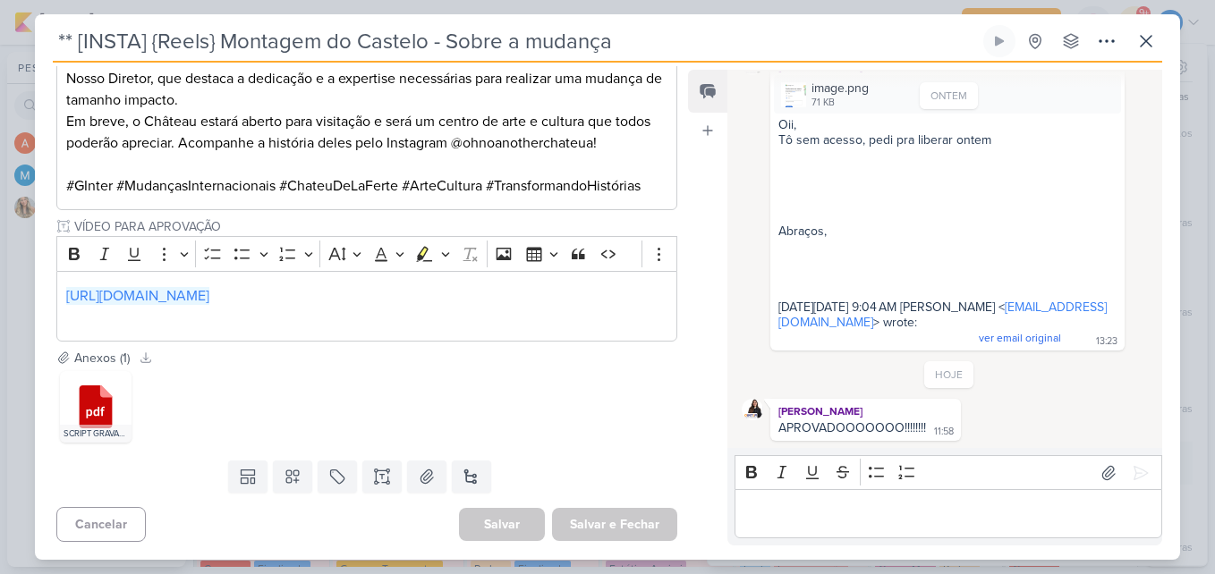
scroll to position [569, 0]
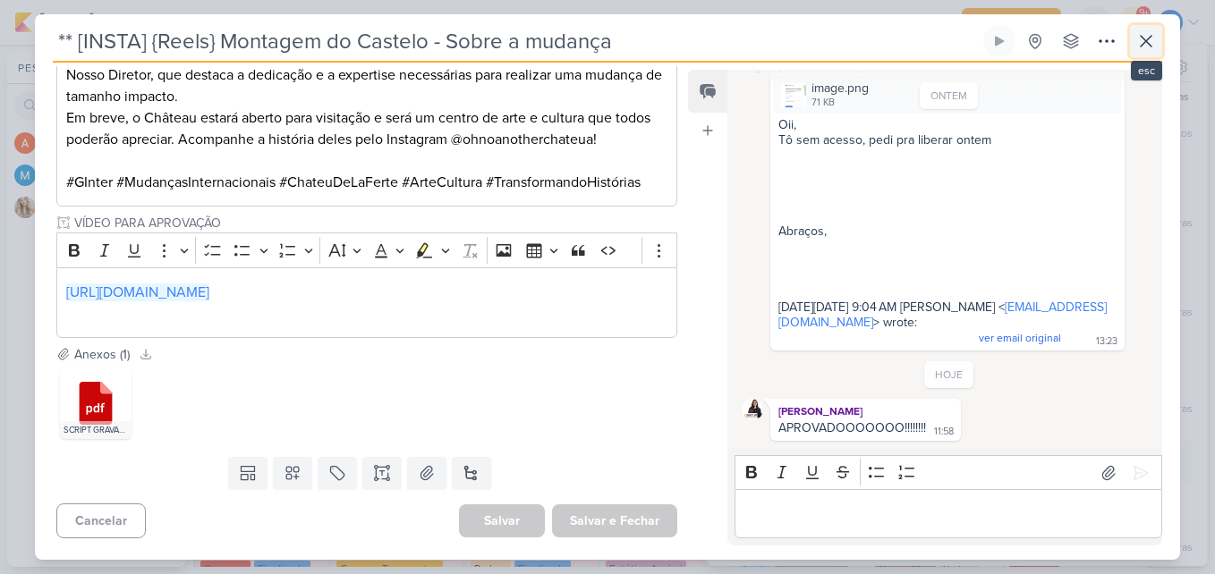
click at [1155, 33] on icon at bounding box center [1145, 40] width 21 height 21
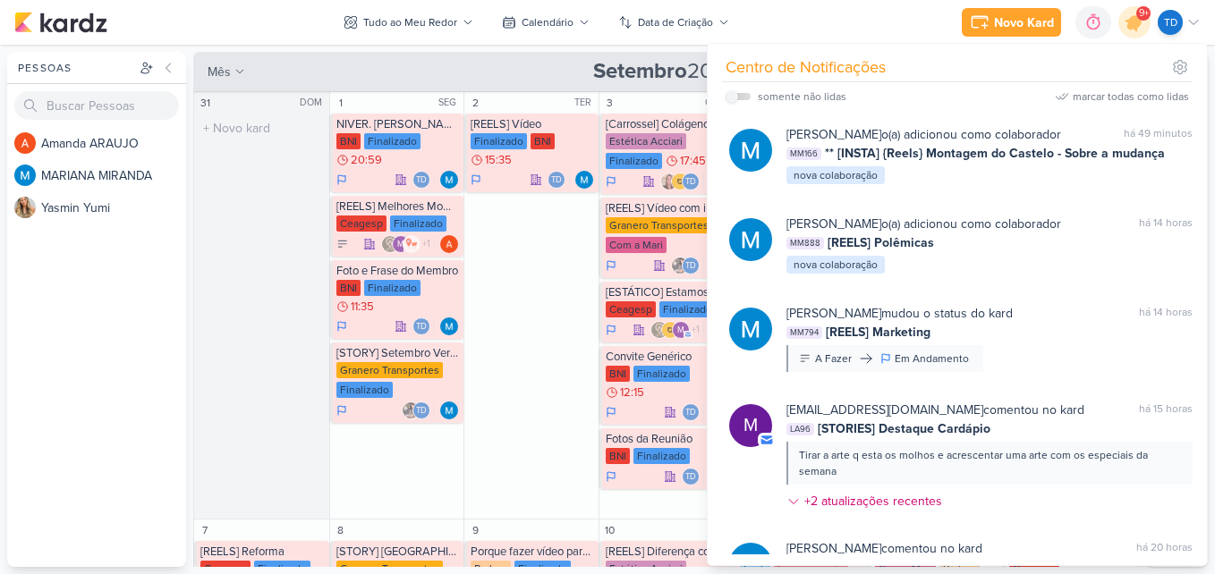
click at [255, 265] on div "31 DOM O título do kard deve ter menos que 100 caracteres" at bounding box center [261, 306] width 135 height 428
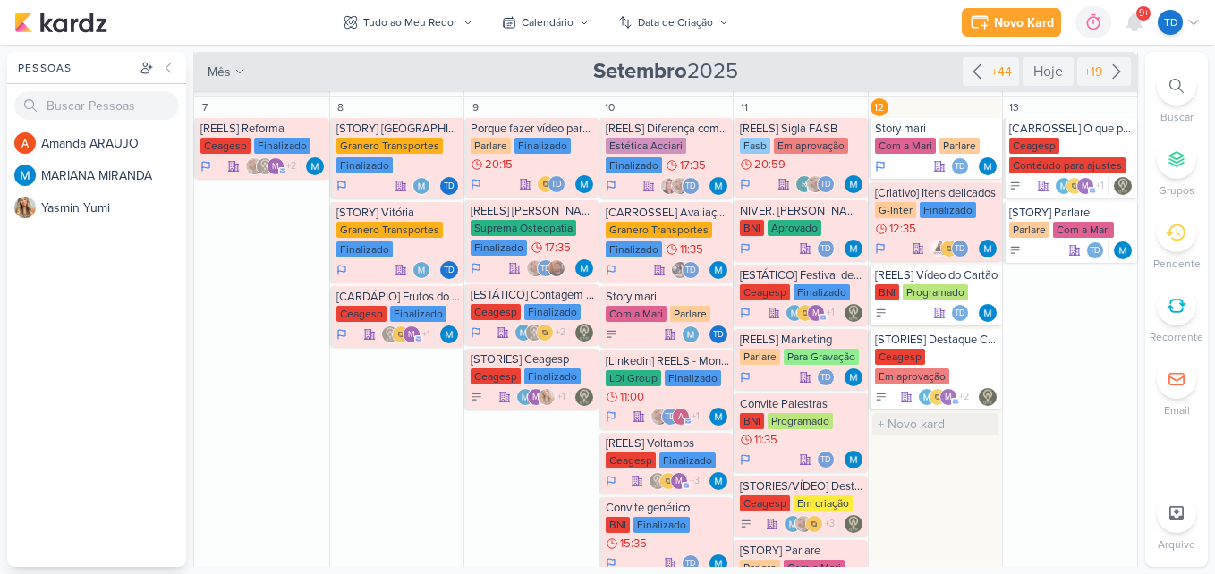
scroll to position [358, 0]
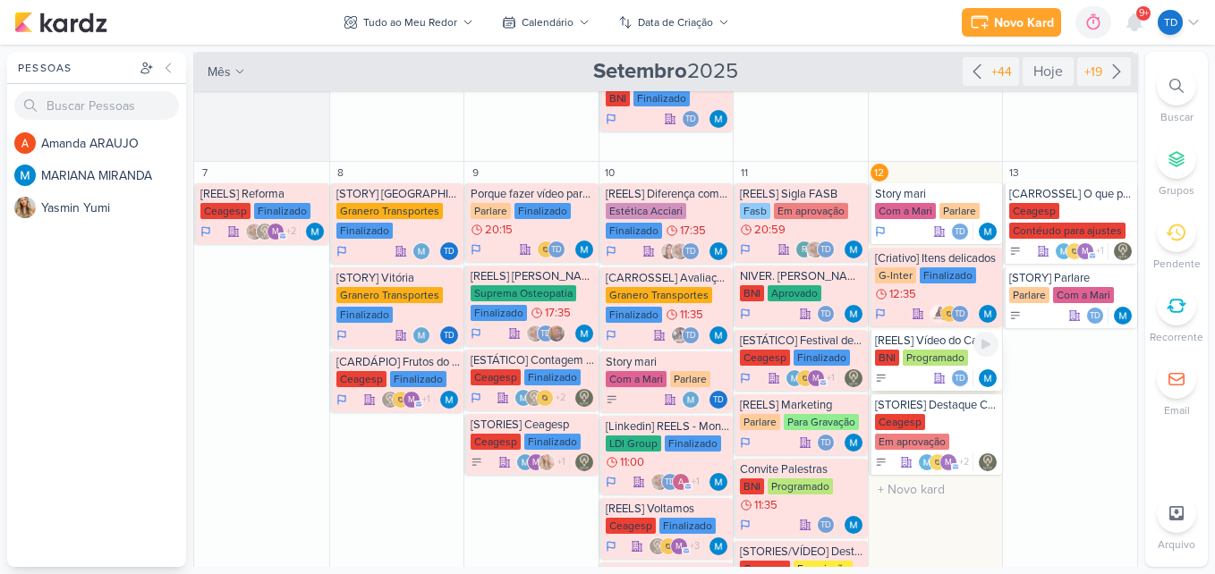
click at [932, 342] on div "[REELS] Vídeo do Cartão" at bounding box center [937, 341] width 124 height 14
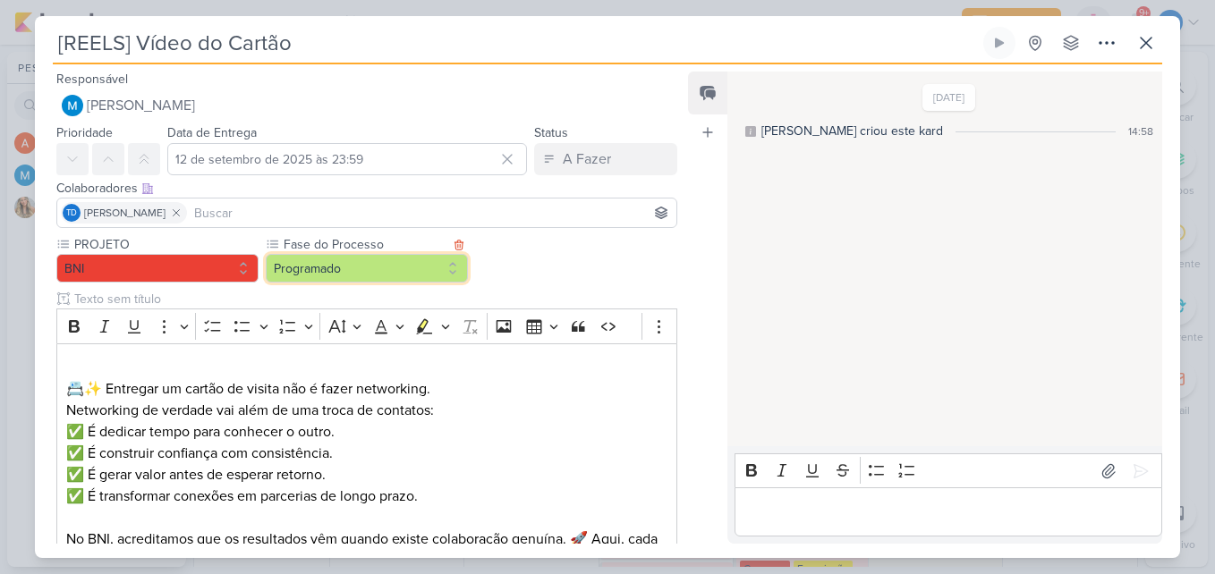
click at [351, 272] on button "Programado" at bounding box center [367, 268] width 202 height 29
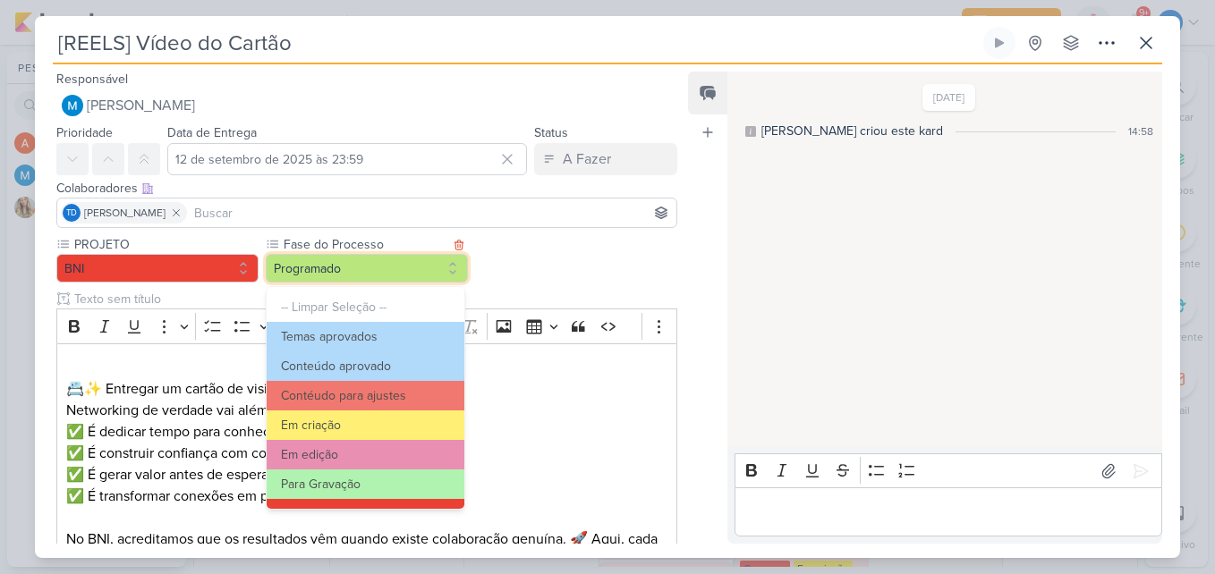
scroll to position [173, 0]
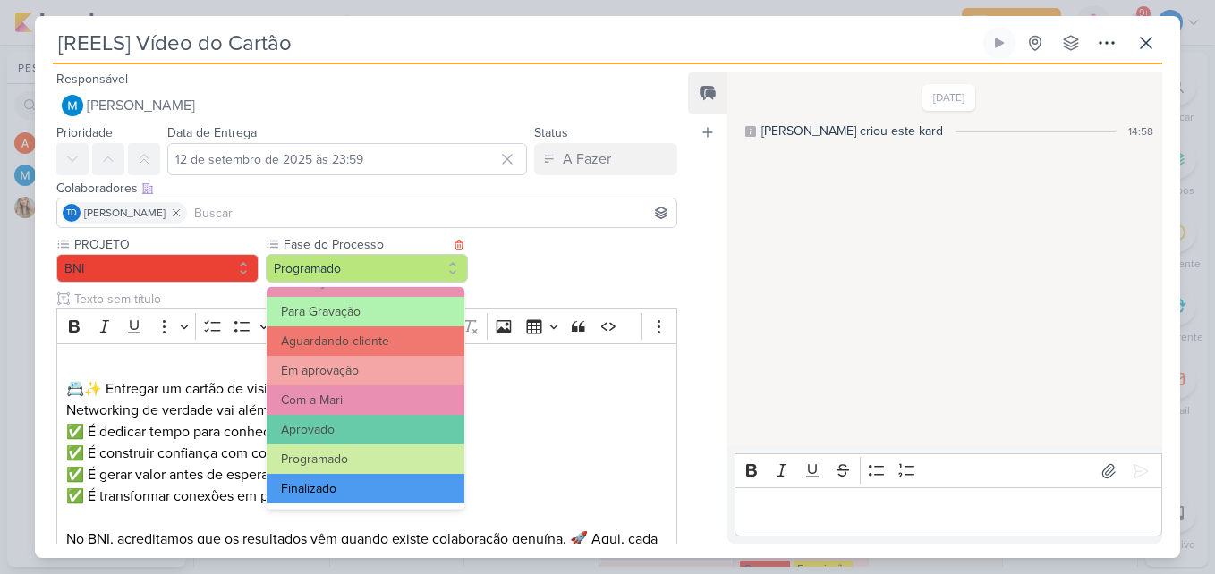
click at [395, 481] on button "Finalizado" at bounding box center [366, 489] width 198 height 30
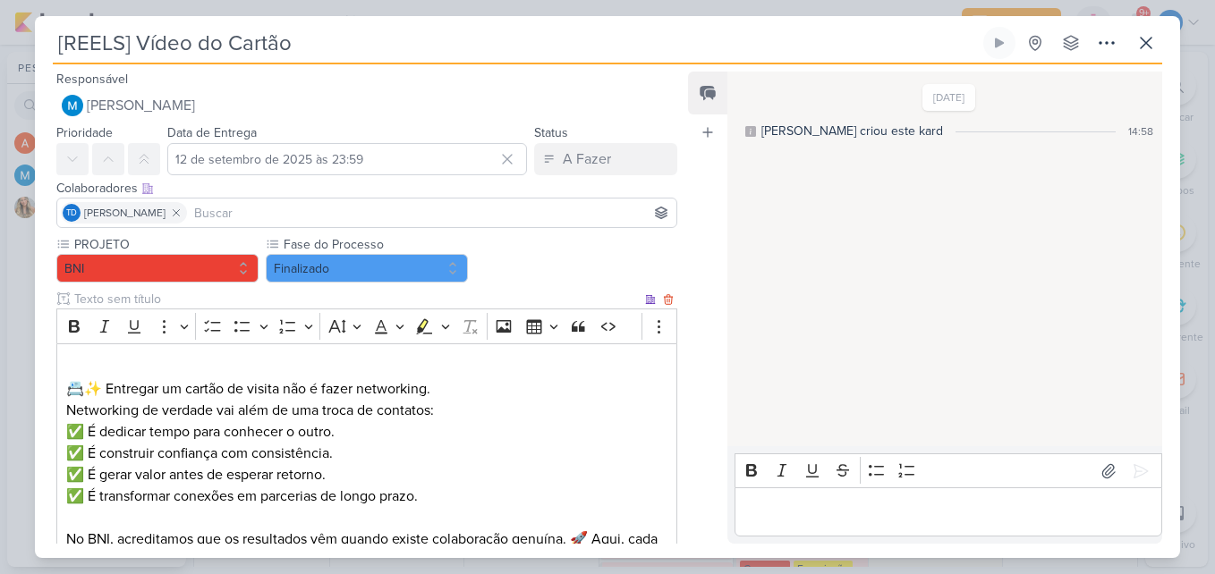
scroll to position [460, 0]
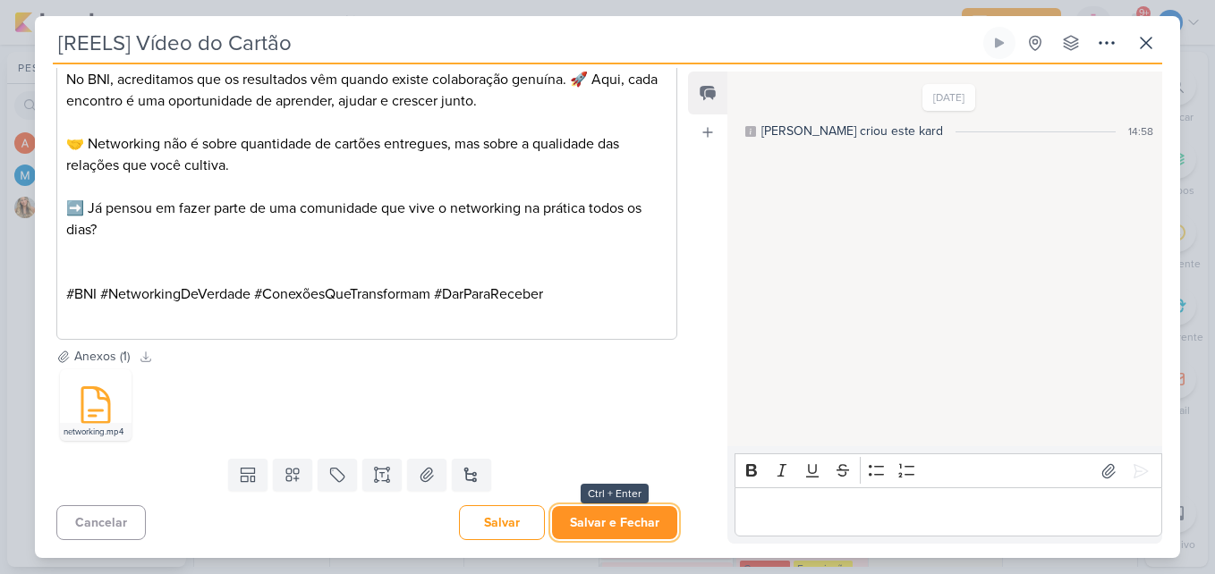
click at [618, 527] on button "Salvar e Fechar" at bounding box center [614, 522] width 125 height 33
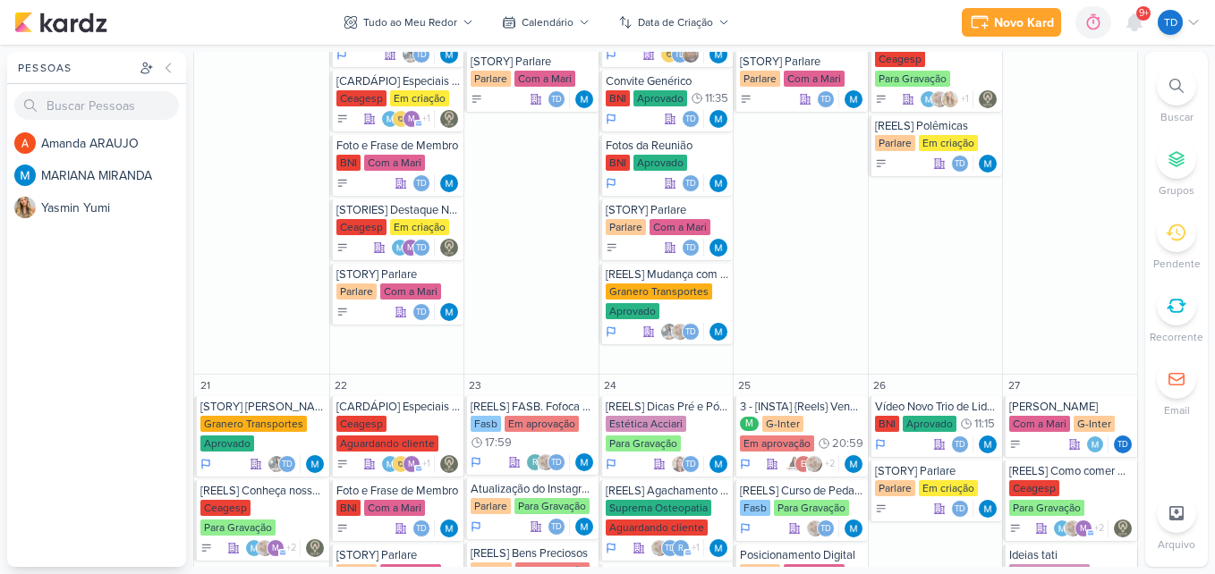
scroll to position [1431, 0]
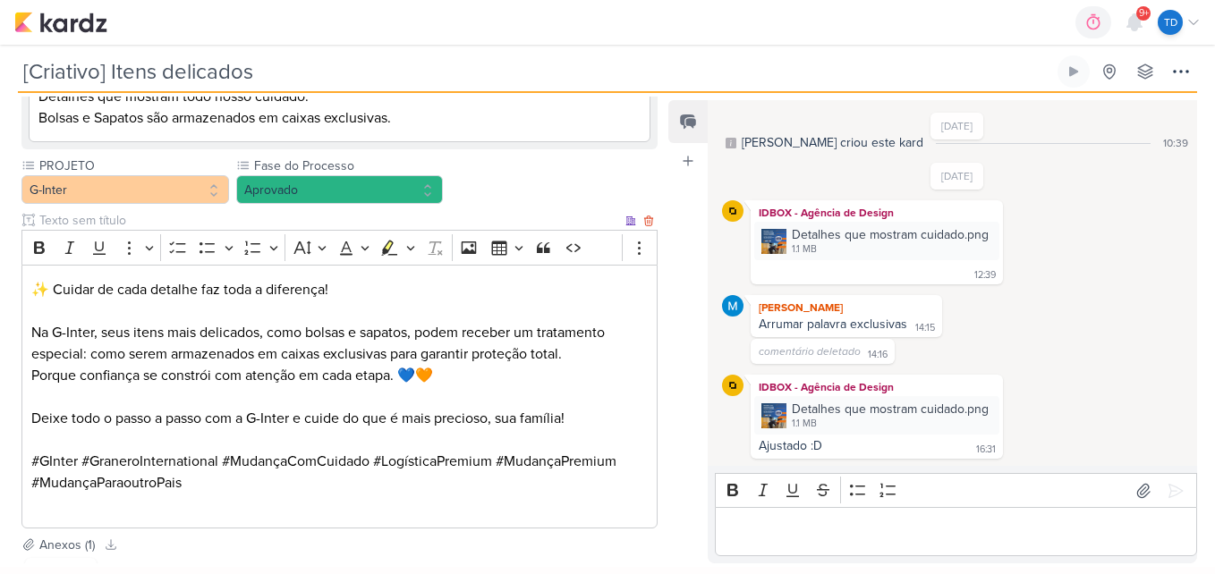
scroll to position [447, 0]
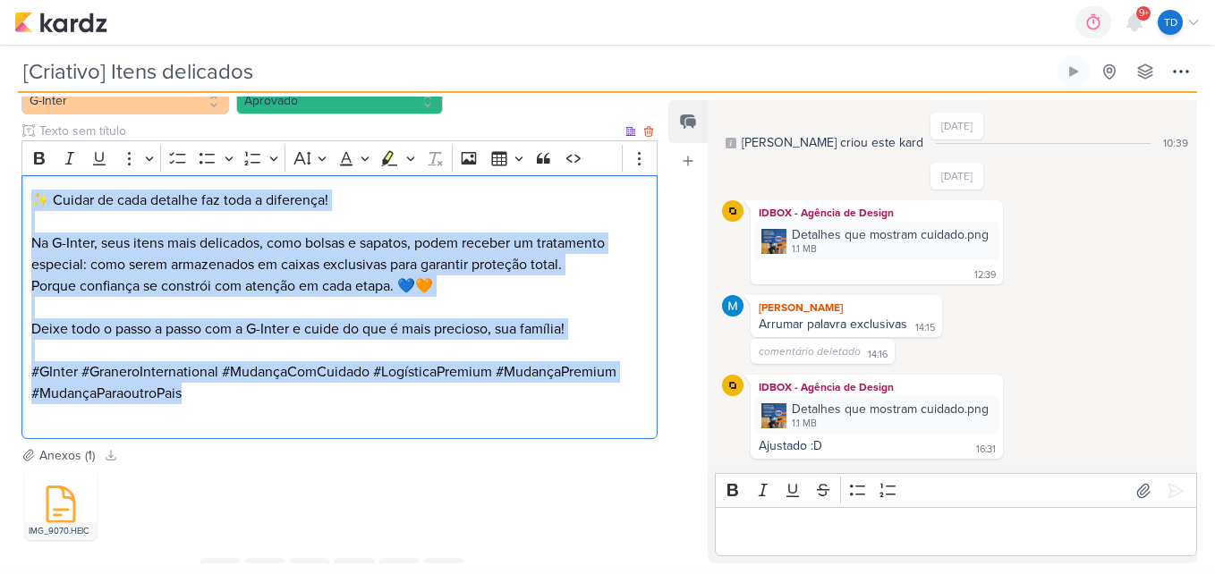
drag, startPoint x: 30, startPoint y: 195, endPoint x: 629, endPoint y: 400, distance: 633.5
click at [629, 400] on div "✨ Cuidar de cada detalhe faz toda a diferença! Na G-Inter, seus itens mais deli…" at bounding box center [339, 307] width 636 height 264
copy div "✨ Cuidar de cada detalhe faz toda a diferença! Na G-Inter, seus itens mais deli…"
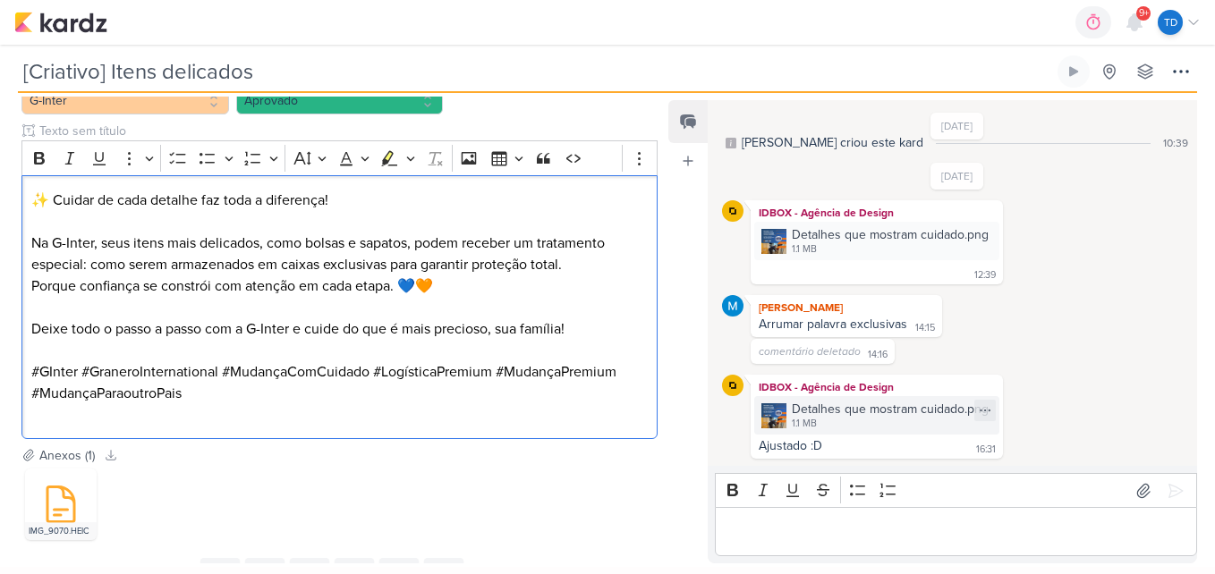
click at [810, 420] on div "1.1 MB" at bounding box center [890, 424] width 197 height 14
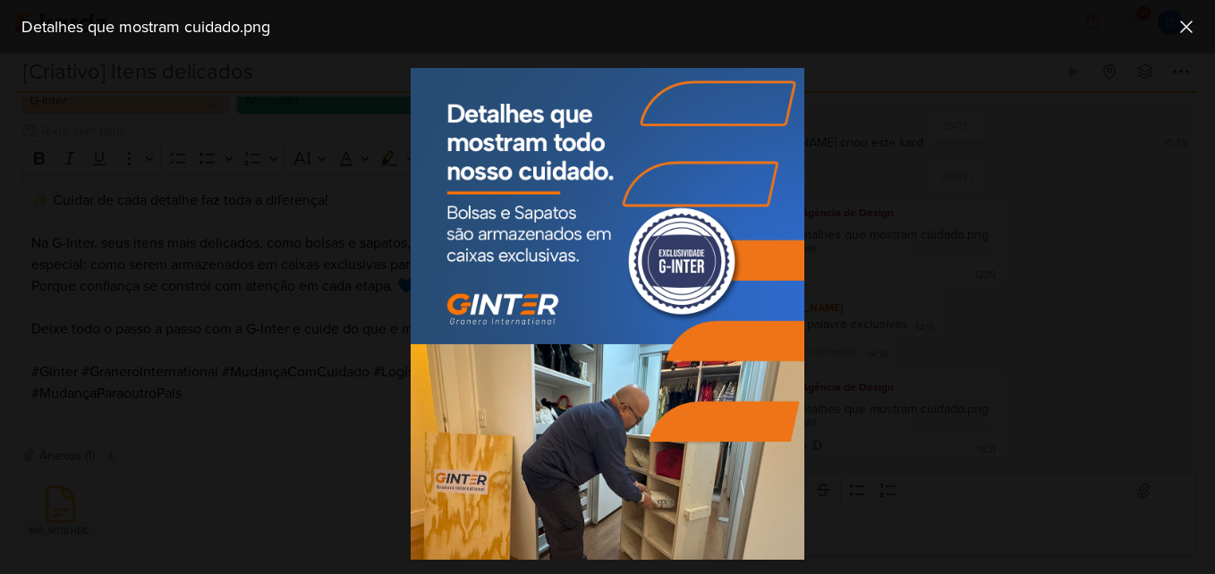
click at [372, 322] on div at bounding box center [607, 314] width 1215 height 521
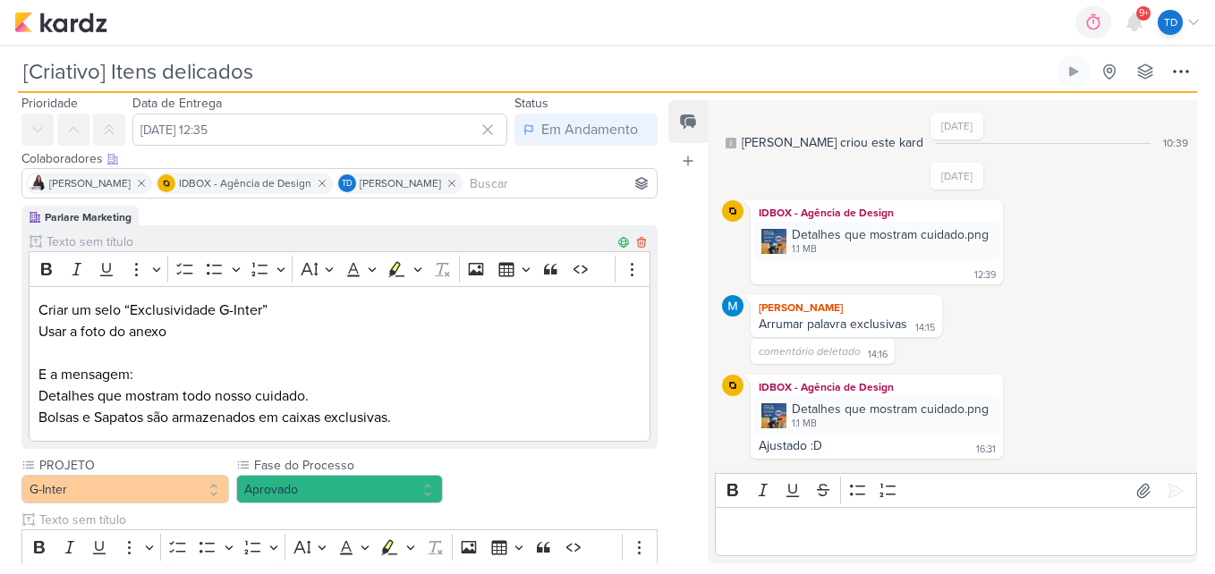
scroll to position [89, 0]
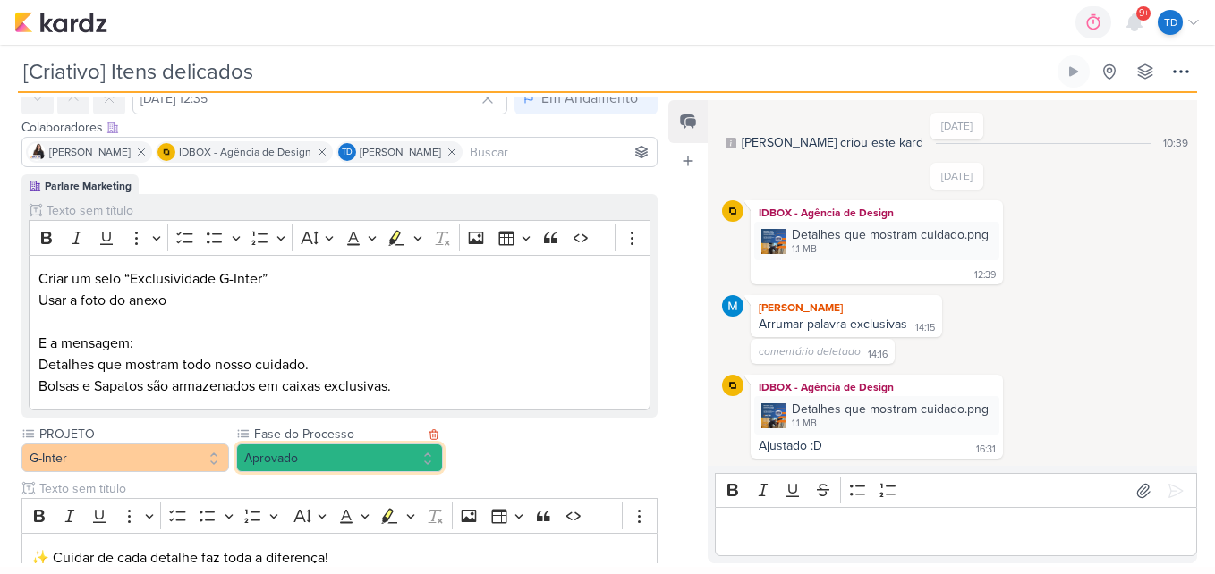
click at [419, 465] on button "Aprovado" at bounding box center [340, 458] width 208 height 29
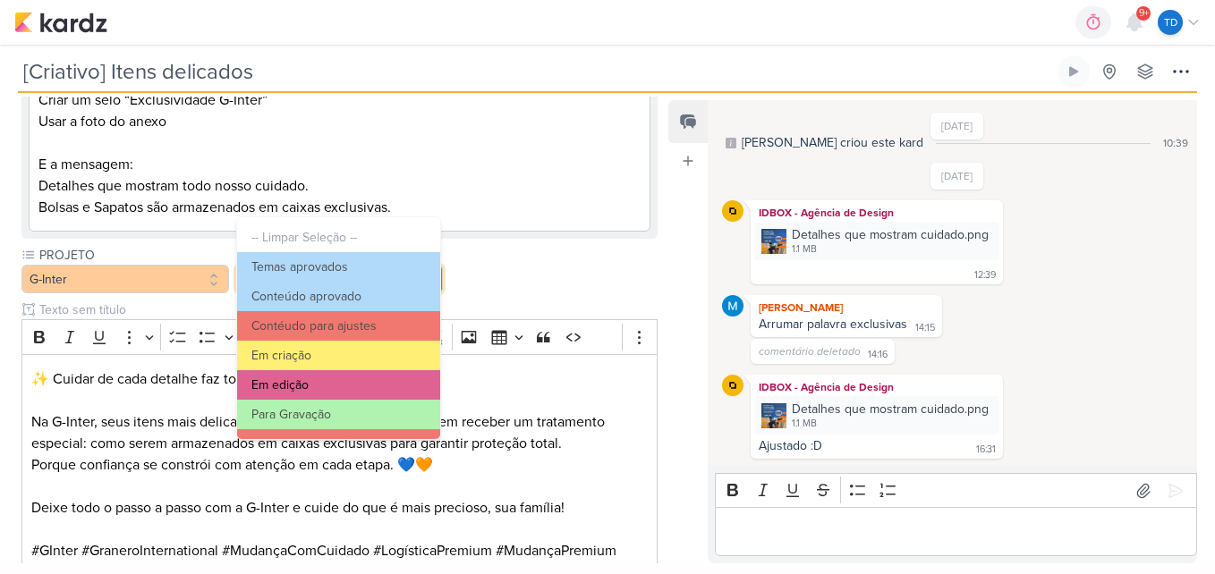
scroll to position [173, 0]
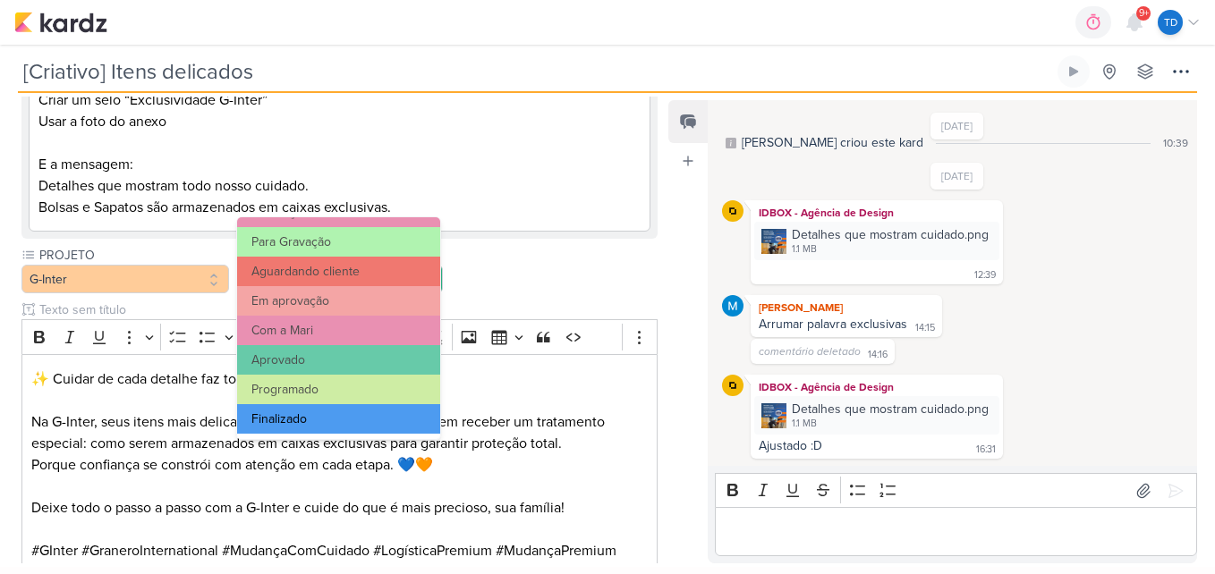
click at [358, 427] on button "Finalizado" at bounding box center [338, 419] width 203 height 30
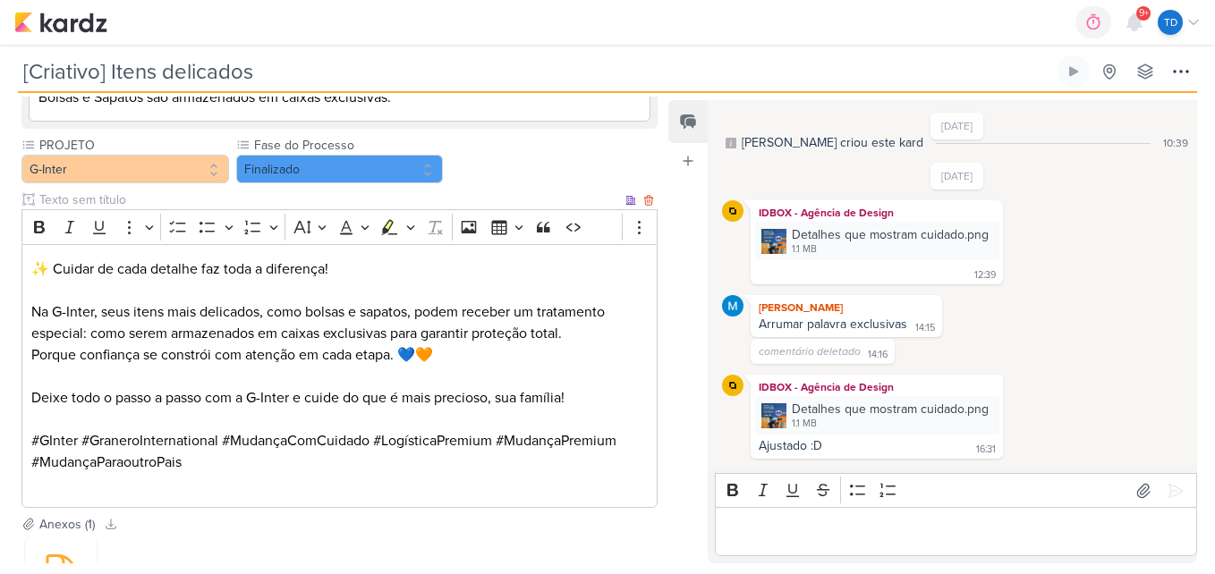
scroll to position [527, 0]
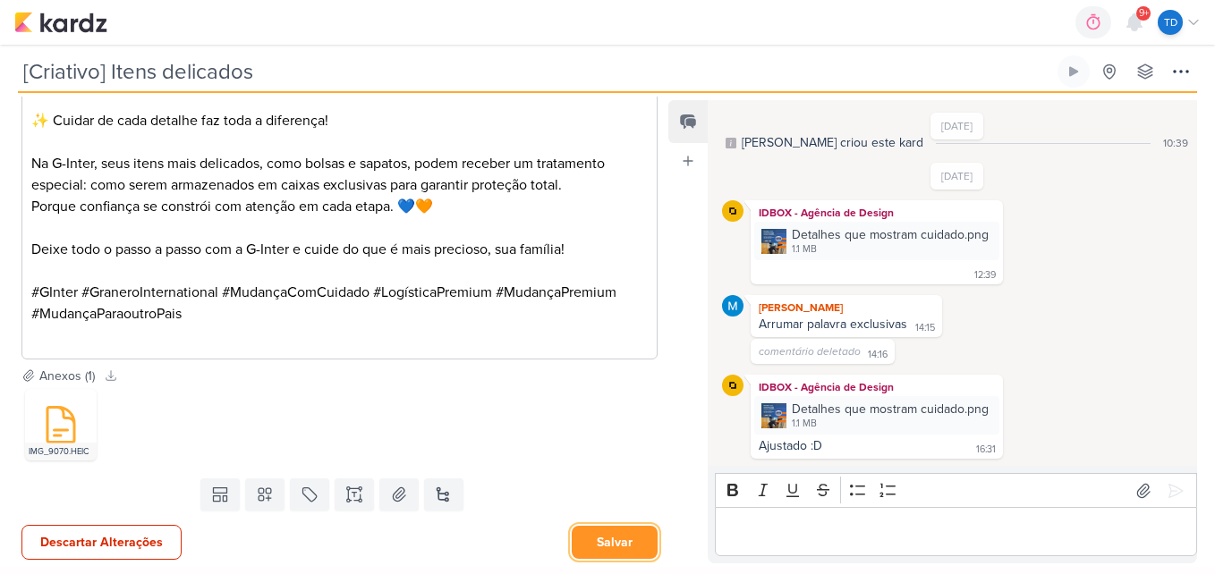
click at [610, 535] on button "Salvar" at bounding box center [615, 542] width 86 height 33
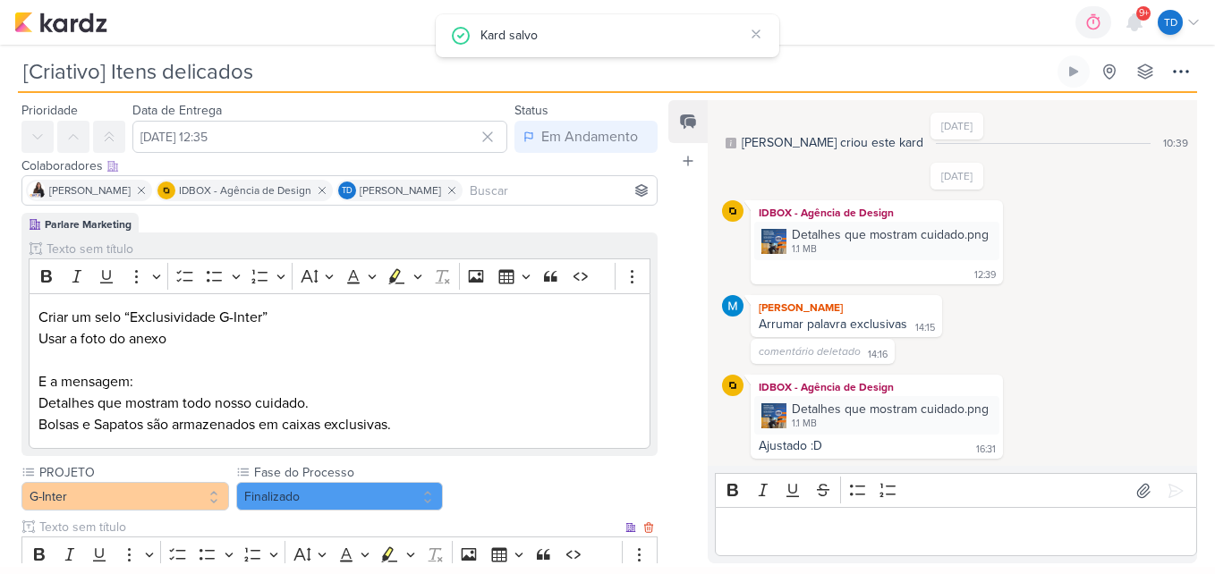
scroll to position [0, 0]
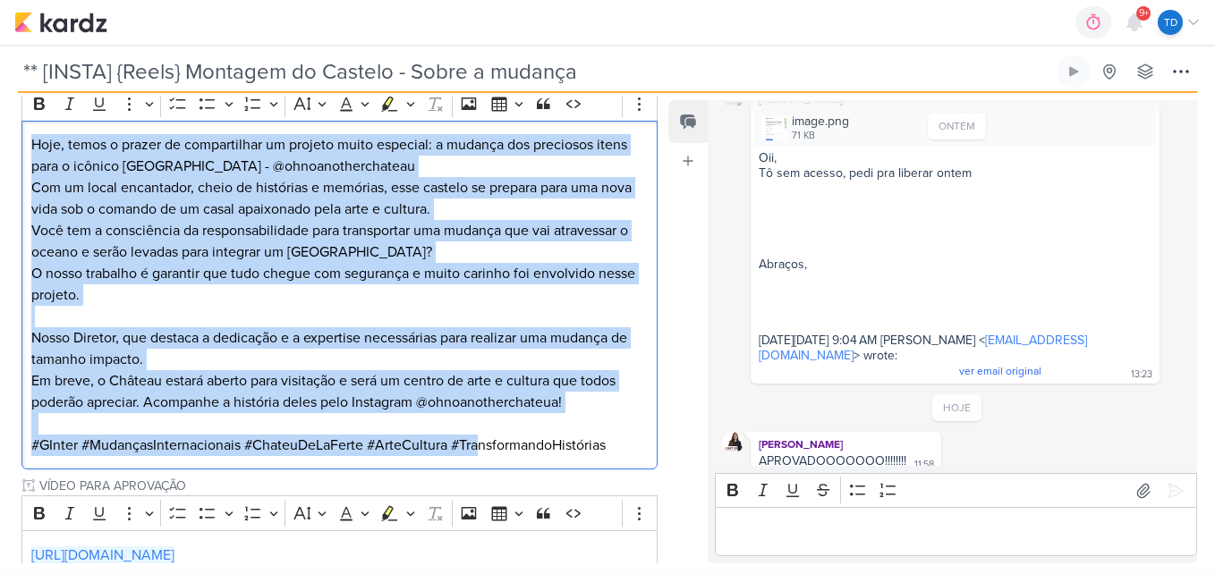
scroll to position [358, 0]
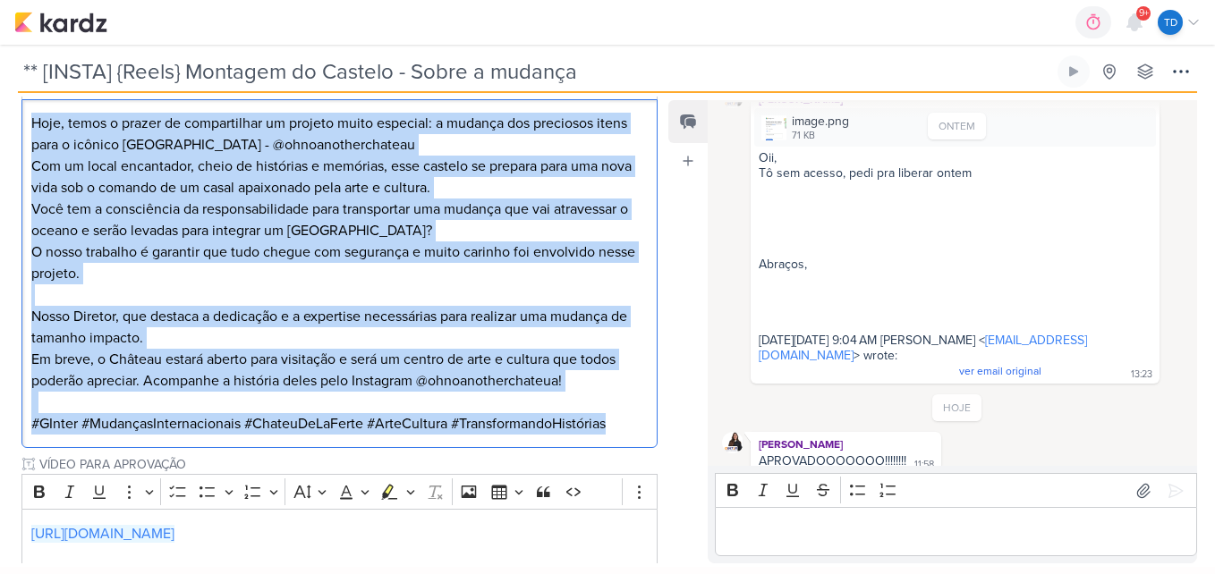
drag, startPoint x: 28, startPoint y: 300, endPoint x: 670, endPoint y: 429, distance: 655.3
click at [672, 428] on div "Responsável MARIANA MIRANDA Nenhum contato encontrado create new contact Novo C…" at bounding box center [607, 330] width 1215 height 474
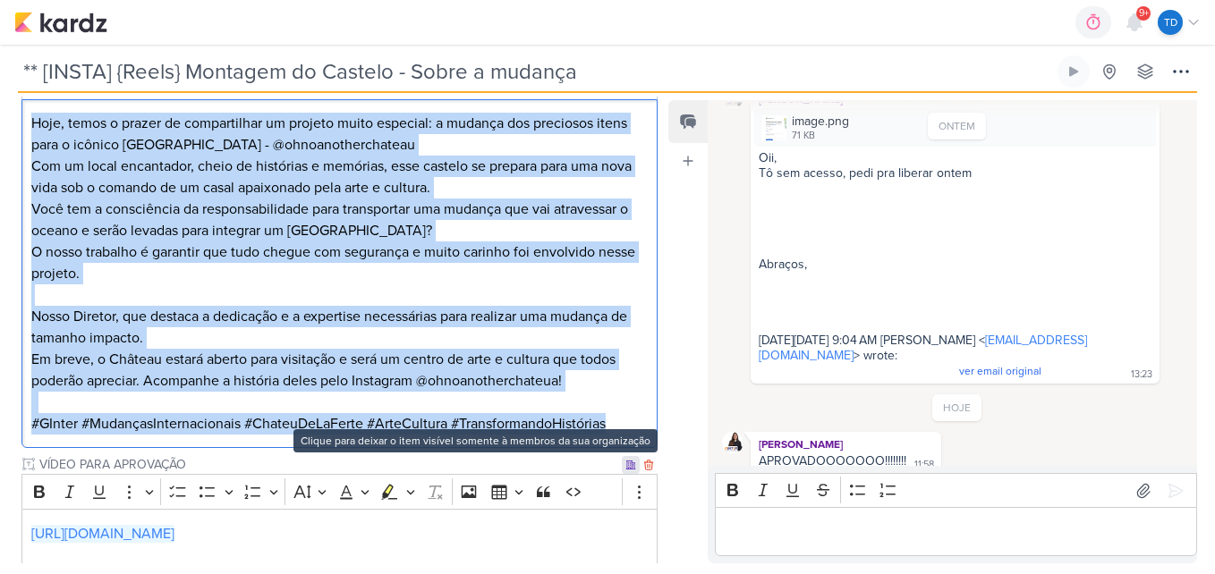
copy div "Hoje, temos o prazer de compartilhar um projeto muito especial: a mudança dos p…"
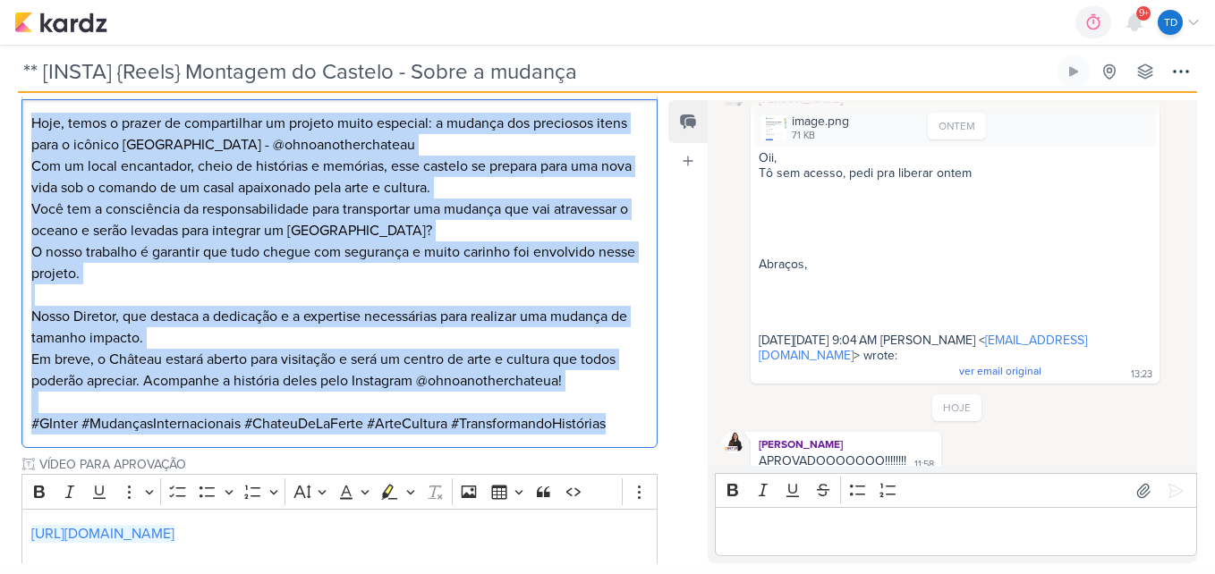
click at [517, 335] on p "Você tem a consciência da responsabilidade para transportar uma mudança que vai…" at bounding box center [339, 306] width 617 height 215
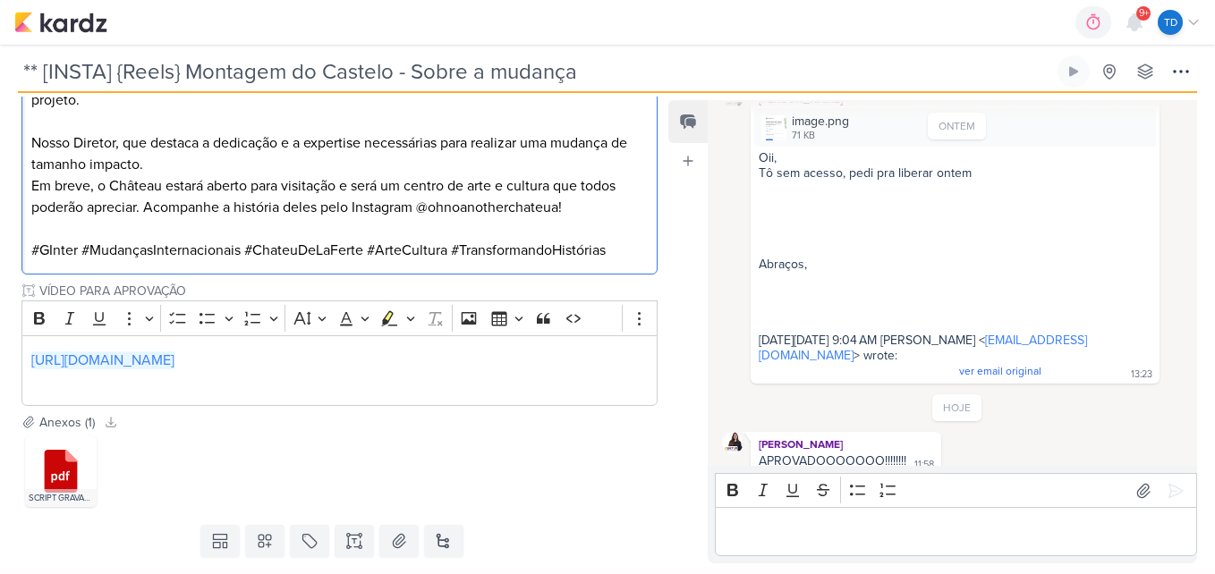
scroll to position [537, 0]
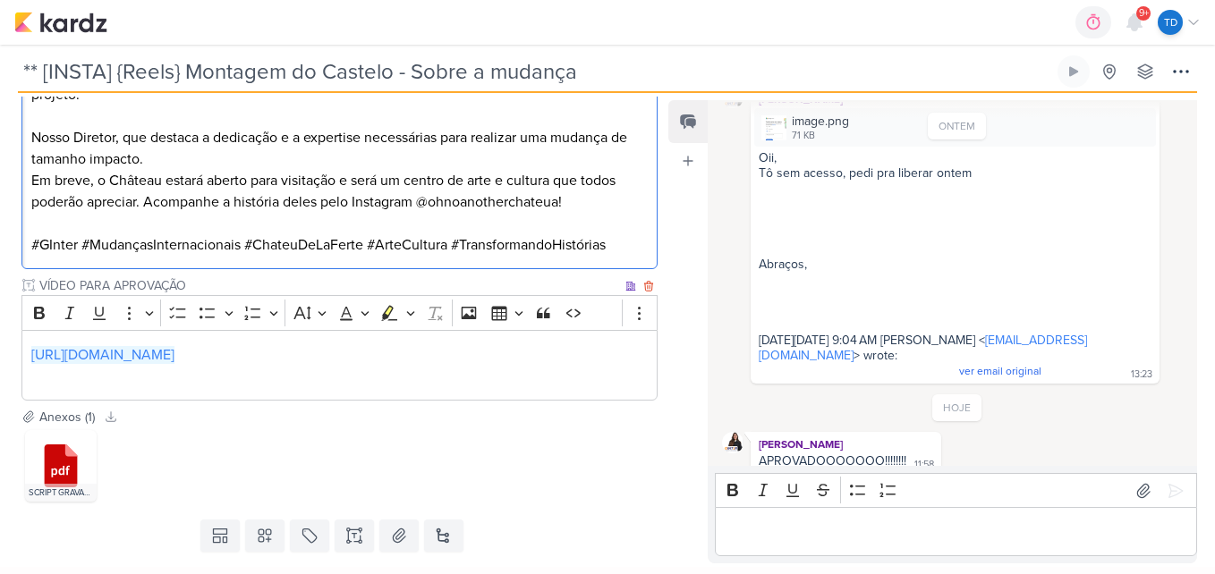
click at [549, 347] on p "https://drive.google.com/drive/folders/1ybmKUYKZStEMd5JxINrBRVKSVXCtSC-v" at bounding box center [339, 365] width 617 height 43
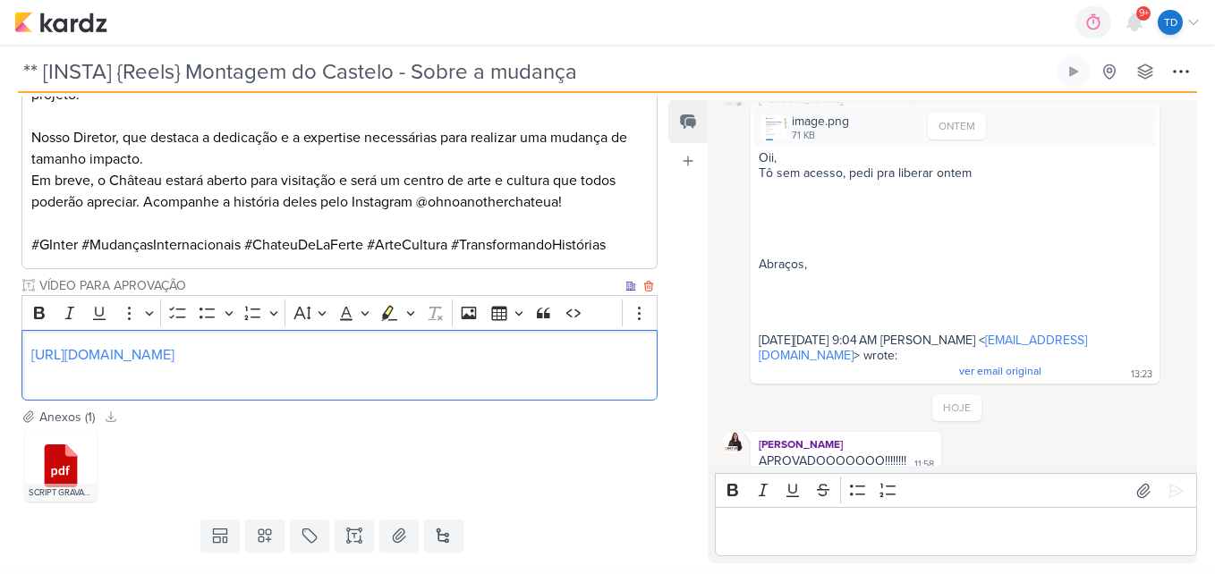
click at [174, 353] on link "https://drive.google.com/drive/folders/1ybmKUYKZStEMd5JxINrBRVKSVXCtSC-v" at bounding box center [102, 355] width 143 height 18
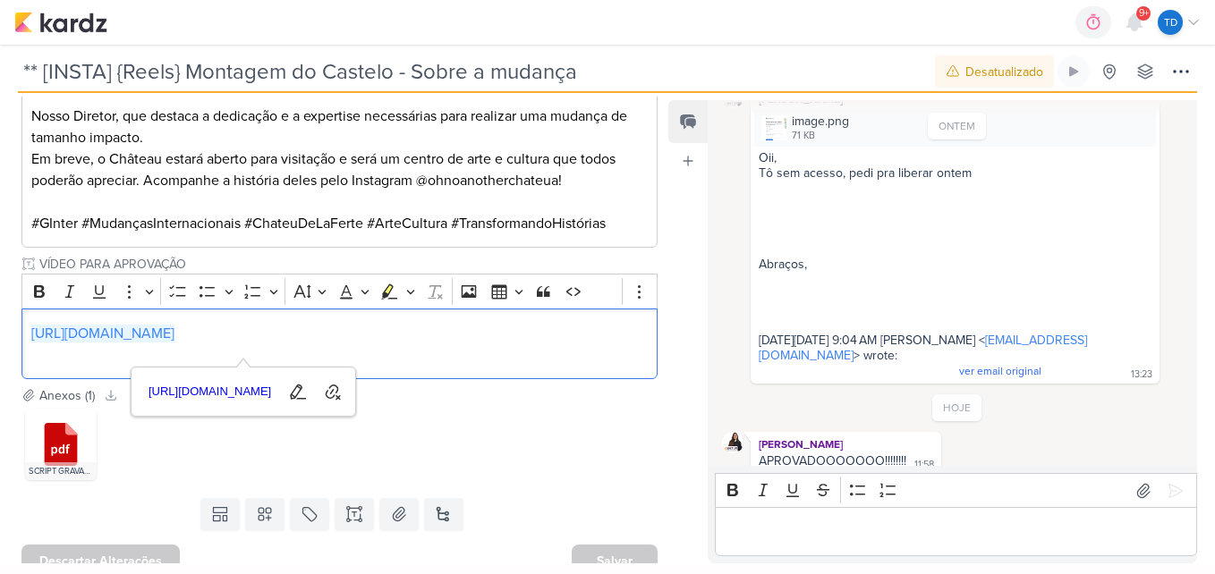
scroll to position [576, 0]
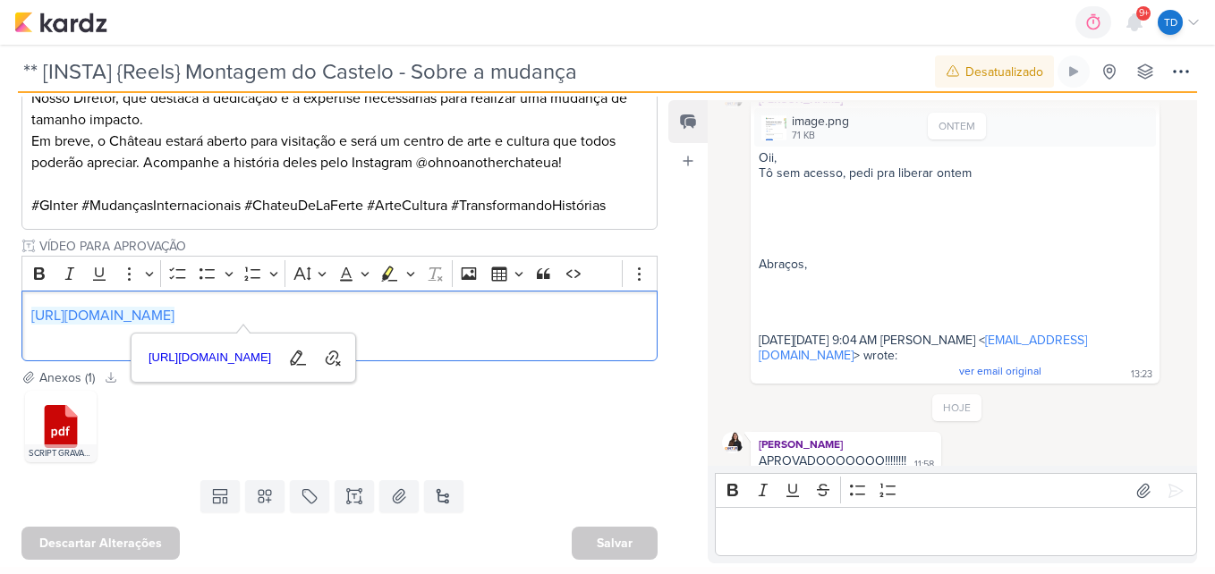
click at [500, 432] on div ".cls-1 {fill: #cb0606;} .cls-1, .cls-2, .cls-3 {fill-rule: evenodd;} .cls-2 {fi…" at bounding box center [339, 426] width 636 height 79
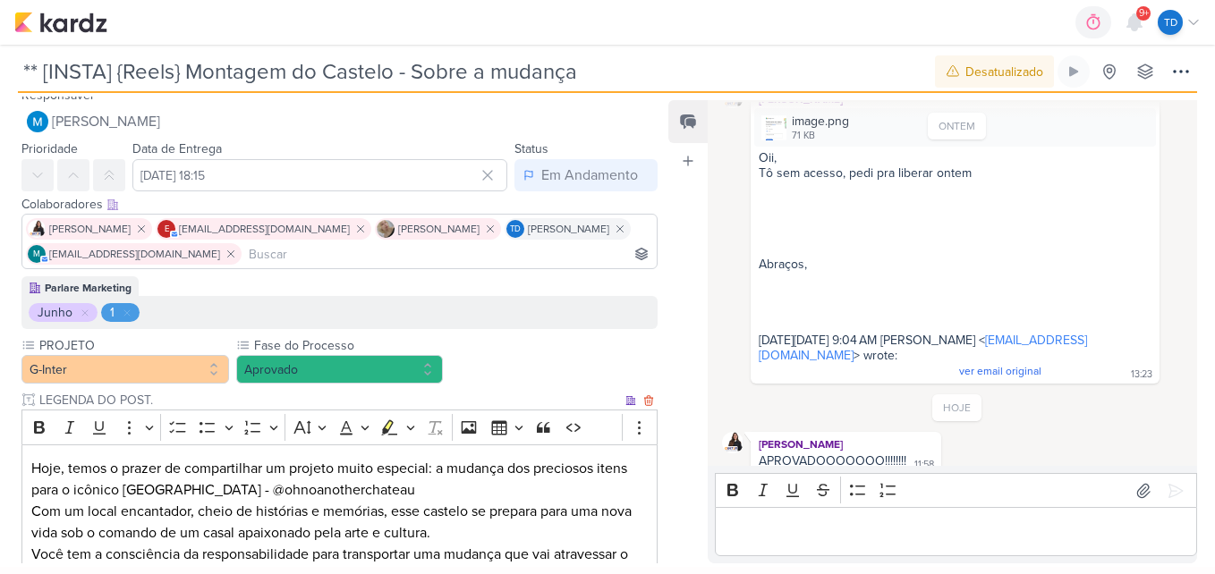
scroll to position [0, 0]
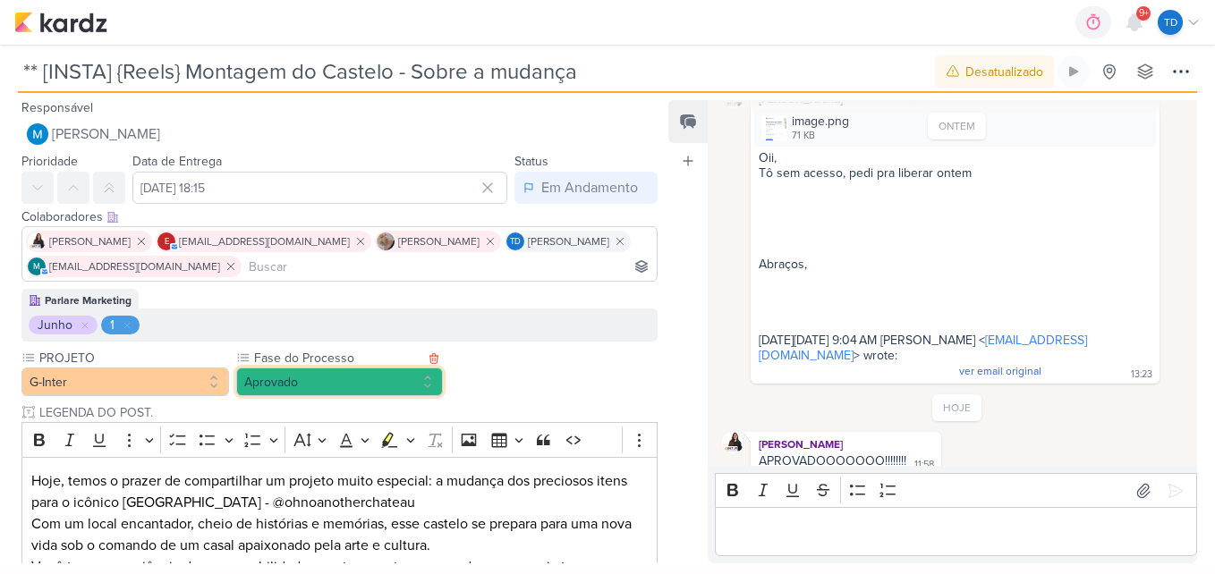
click at [410, 379] on button "Aprovado" at bounding box center [340, 382] width 208 height 29
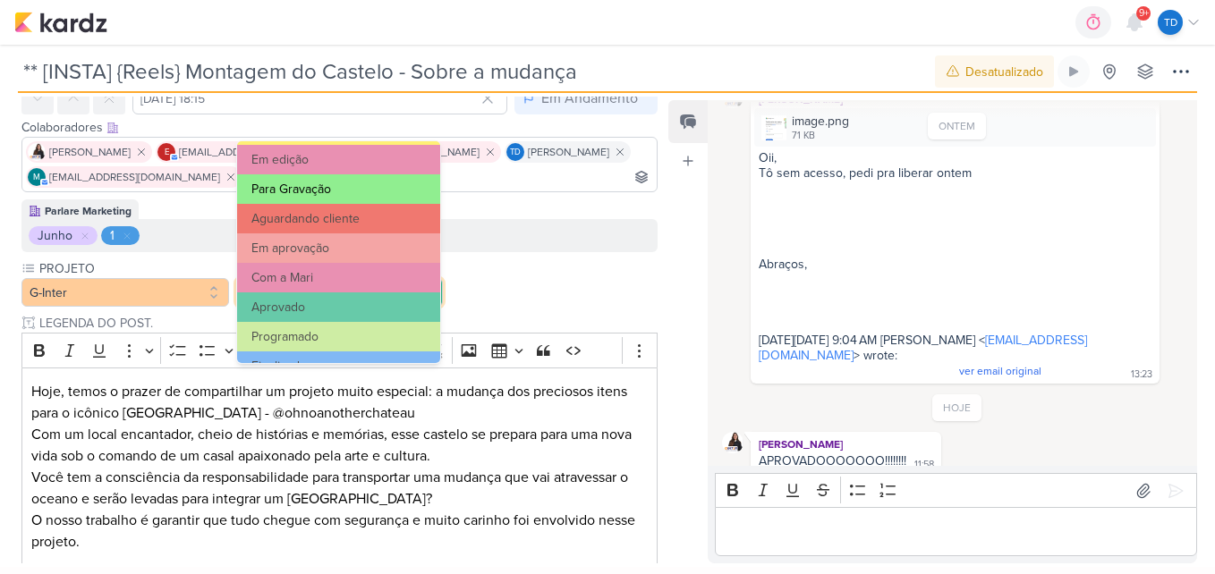
scroll to position [173, 0]
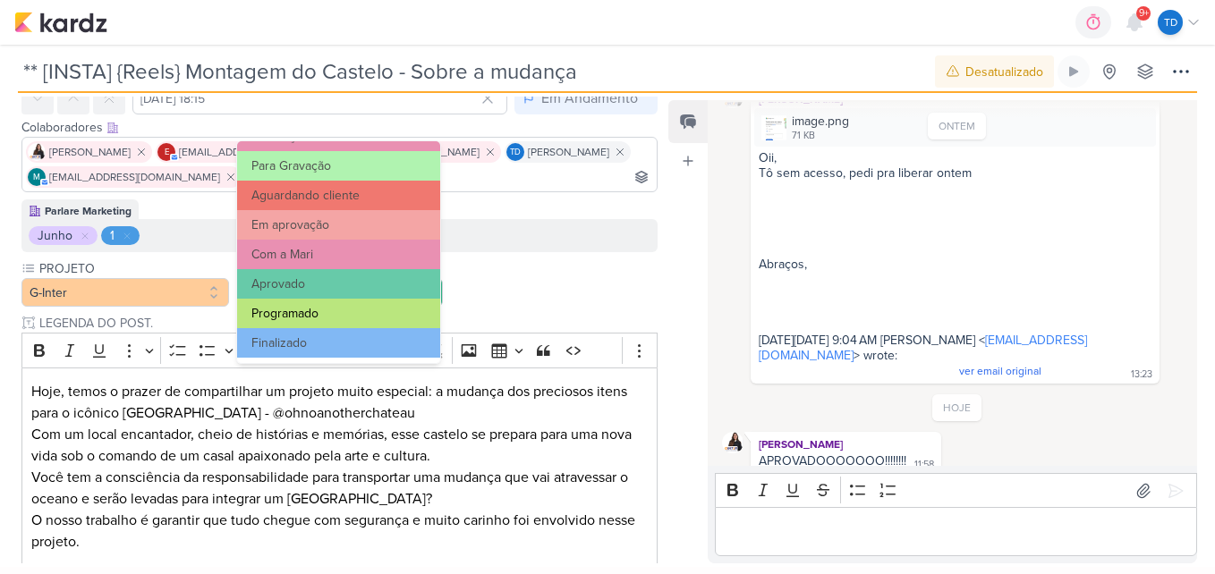
click at [371, 318] on button "Programado" at bounding box center [338, 314] width 203 height 30
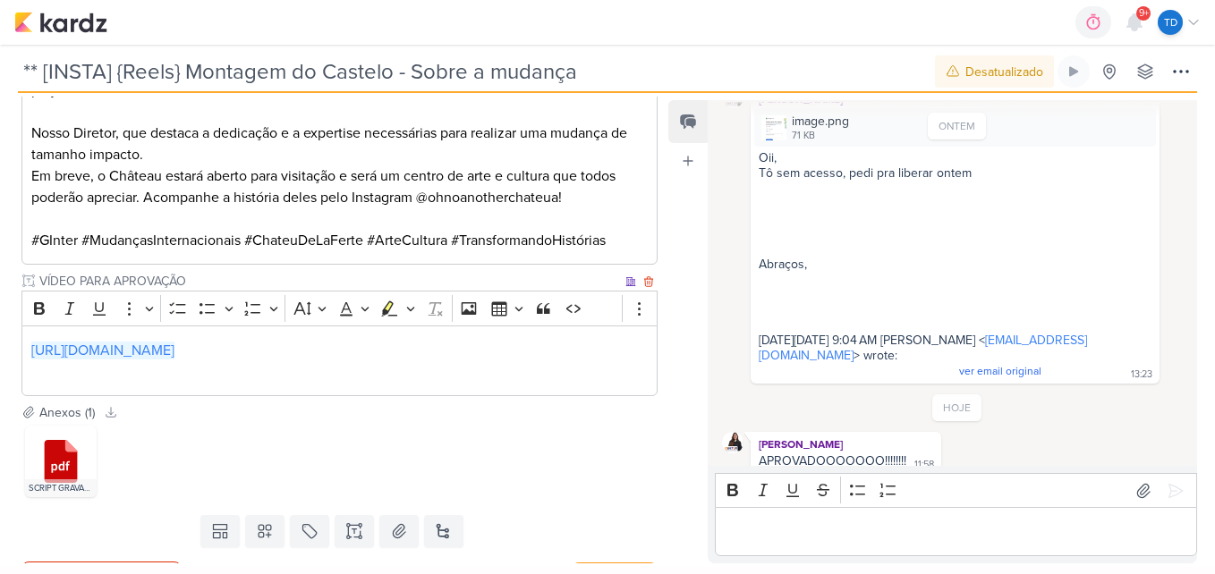
scroll to position [578, 0]
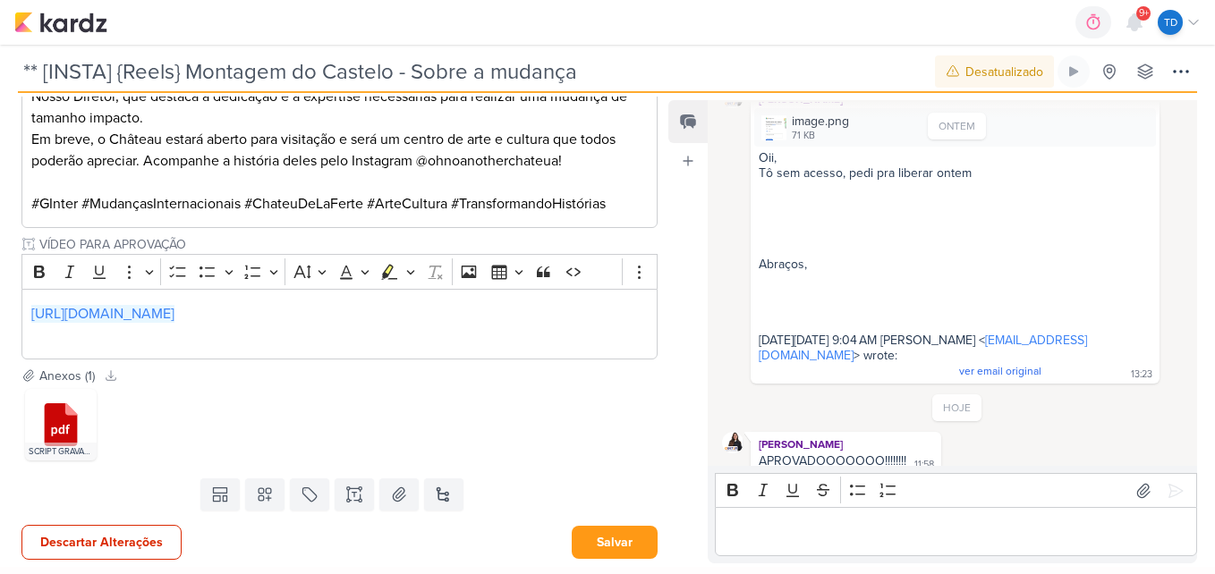
click at [624, 522] on div "Descartar Alterações Salvar" at bounding box center [332, 541] width 665 height 46
click at [627, 540] on button "Salvar" at bounding box center [615, 542] width 86 height 33
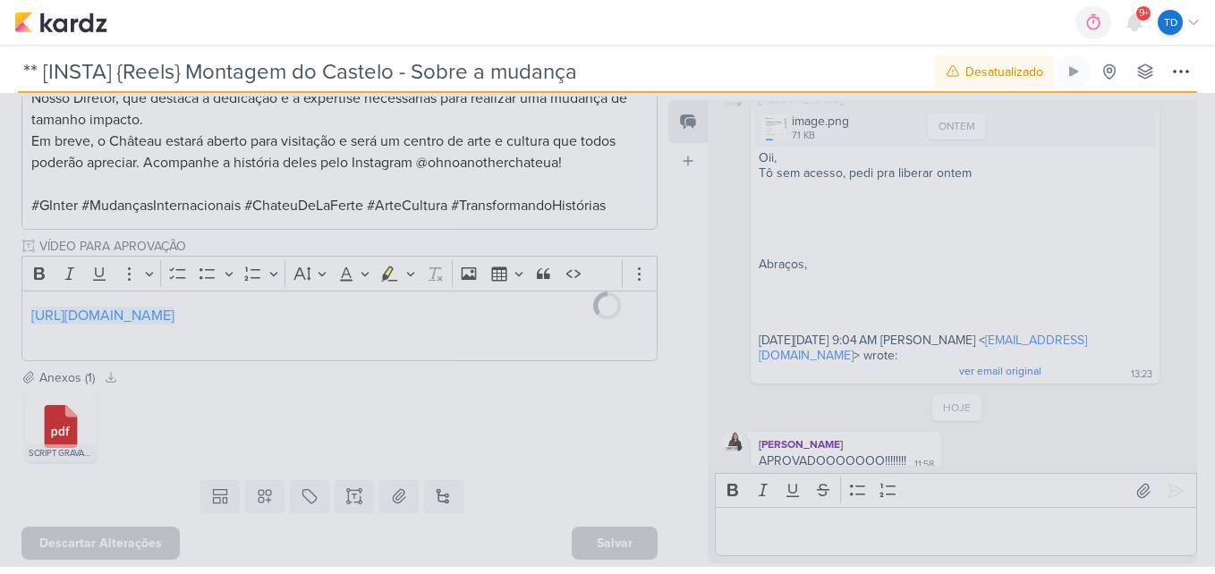
scroll to position [576, 0]
